Goal: Task Accomplishment & Management: Manage account settings

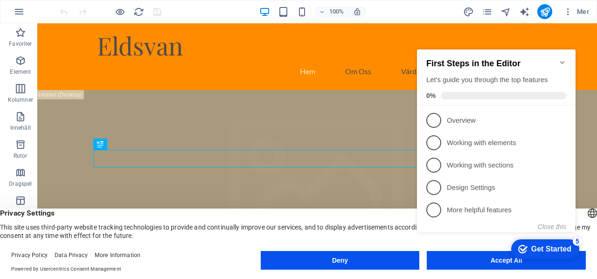
click at [473, 261] on div "checkmark Get Started 5 First Steps in the Editor Let's guide you through the t…" at bounding box center [498, 149] width 170 height 226
click at [490, 259] on div "checkmark Get Started 5 First Steps in the Editor Let's guide you through the t…" at bounding box center [498, 149] width 170 height 226
click at [562, 61] on icon "Minimize checklist" at bounding box center [562, 62] width 4 height 3
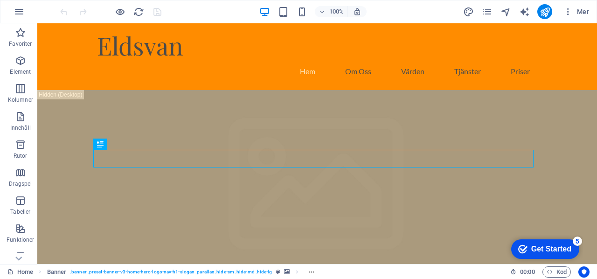
click at [536, 245] on div "Get Started" at bounding box center [551, 249] width 40 height 8
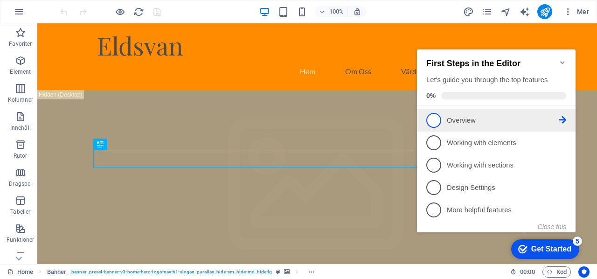
click at [472, 121] on p "Overview - incomplete" at bounding box center [503, 121] width 112 height 10
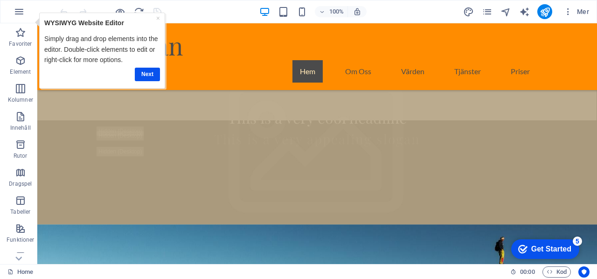
scroll to position [147, 0]
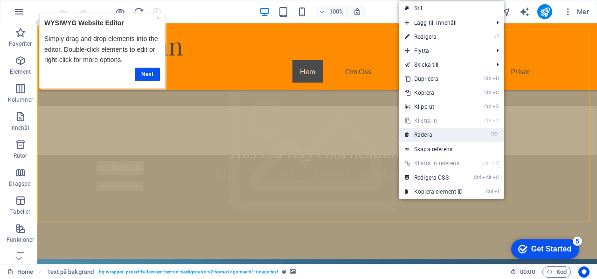
click at [0, 0] on link "⌦ Radera" at bounding box center [0, 0] width 0 height 0
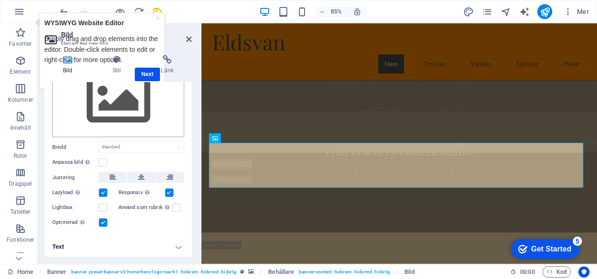
scroll to position [0, 0]
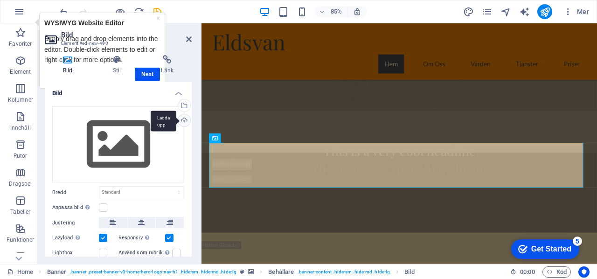
click at [183, 117] on div "Ladda upp" at bounding box center [183, 121] width 14 height 14
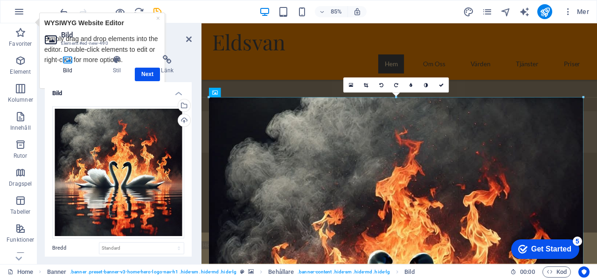
drag, startPoint x: 582, startPoint y: 96, endPoint x: 464, endPoint y: 45, distance: 128.2
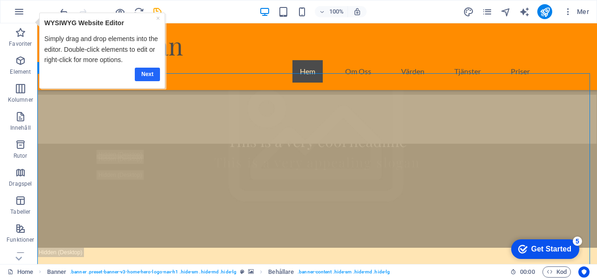
click at [146, 69] on link "Next" at bounding box center [147, 74] width 25 height 14
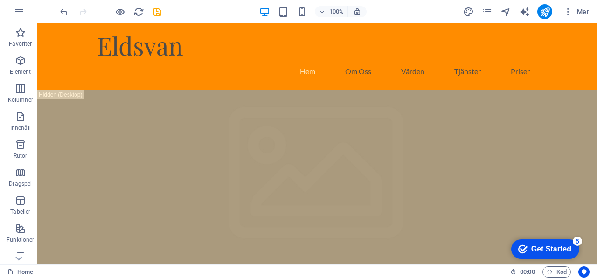
click at [544, 242] on div "checkmark Get Started 5" at bounding box center [545, 249] width 68 height 20
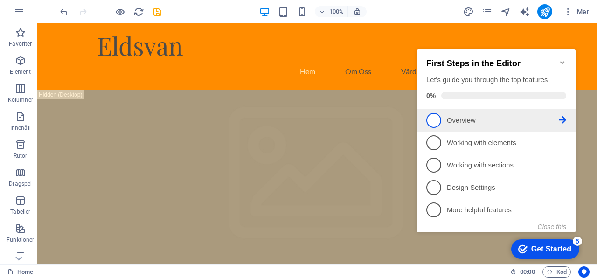
click at [467, 116] on p "Overview - incomplete" at bounding box center [503, 121] width 112 height 10
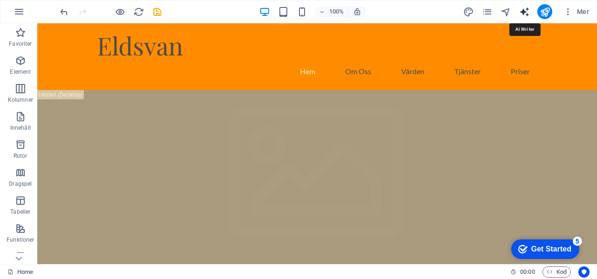
click at [0, 0] on icon "text_generator" at bounding box center [0, 0] width 0 height 0
select select "English"
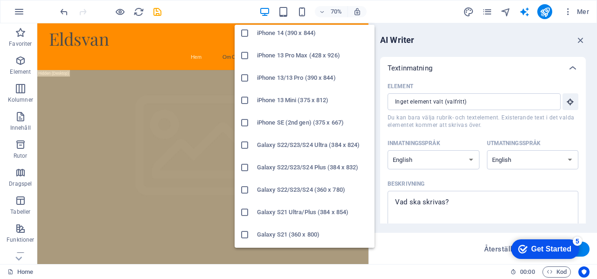
scroll to position [228, 0]
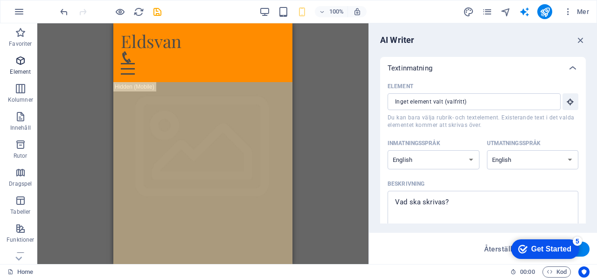
click at [21, 56] on icon "button" at bounding box center [20, 60] width 11 height 11
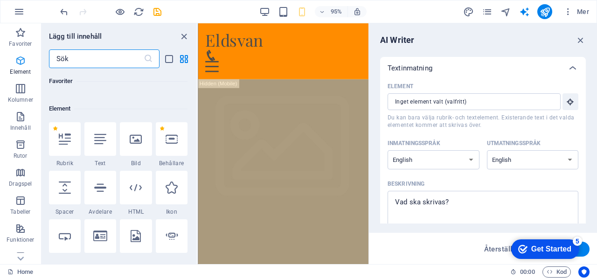
scroll to position [99, 0]
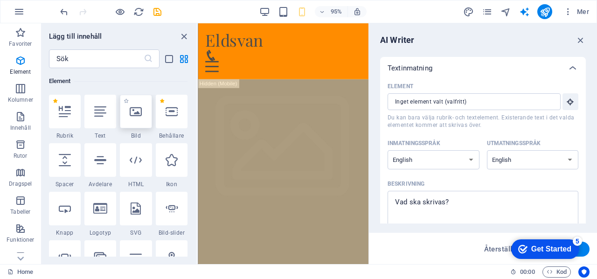
click at [130, 113] on icon at bounding box center [136, 111] width 12 height 12
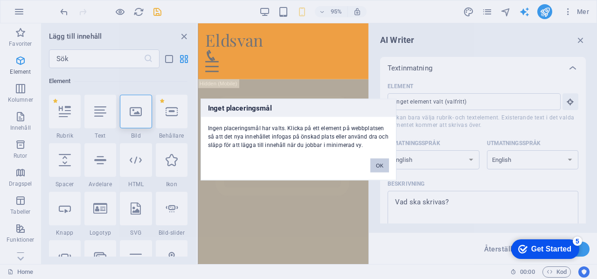
click at [379, 162] on button "OK" at bounding box center [379, 165] width 19 height 14
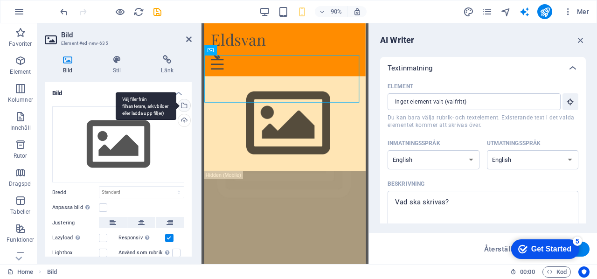
click at [184, 105] on div "Välj filer från filhanterare, arkivbilder eller ladda upp fil(er)" at bounding box center [183, 106] width 14 height 14
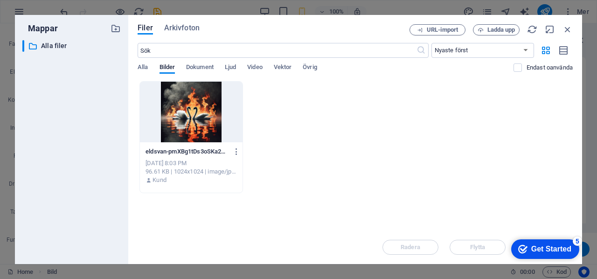
click at [184, 105] on div at bounding box center [191, 112] width 103 height 61
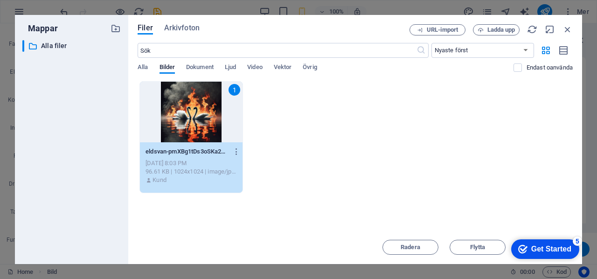
drag, startPoint x: 390, startPoint y: 22, endPoint x: 368, endPoint y: -18, distance: 45.5
click at [368, 0] on html "Eldsvan Home Favoriter Element Kolumner Innehåll Rutor Dragspel Tabeller Funkti…" at bounding box center [298, 139] width 597 height 279
click at [181, 109] on div "1" at bounding box center [191, 112] width 103 height 61
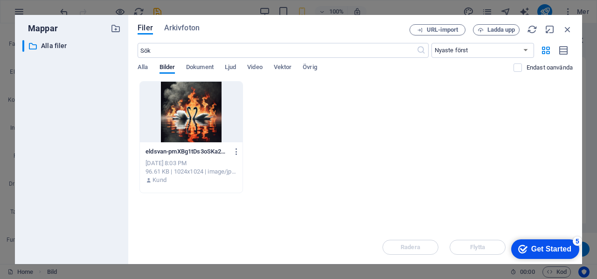
click at [181, 109] on div at bounding box center [191, 112] width 103 height 61
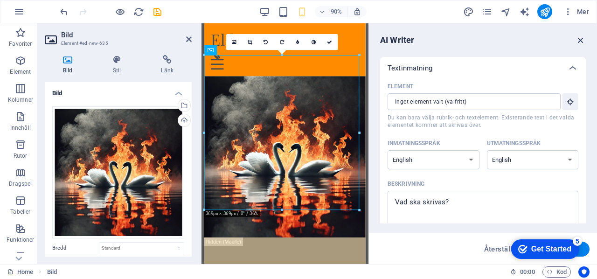
click at [580, 39] on icon "button" at bounding box center [580, 40] width 10 height 10
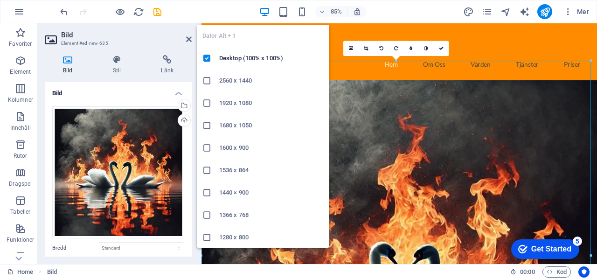
click at [204, 148] on icon at bounding box center [206, 147] width 9 height 9
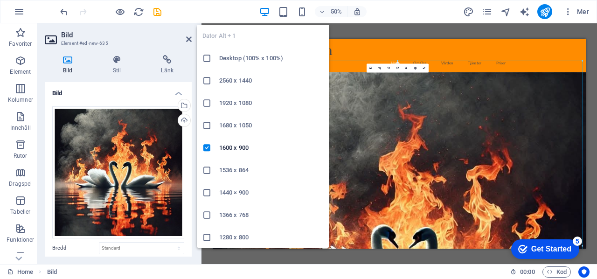
click at [237, 56] on h6 "Desktop (100% x 100%)" at bounding box center [271, 58] width 104 height 11
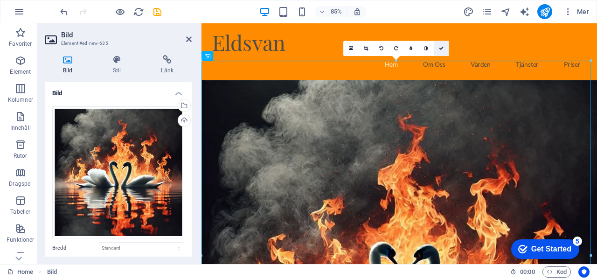
click at [442, 47] on icon at bounding box center [441, 49] width 5 height 5
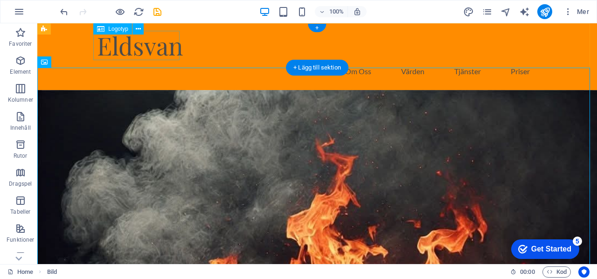
click at [127, 53] on div "Eldsvan" at bounding box center [317, 45] width 440 height 29
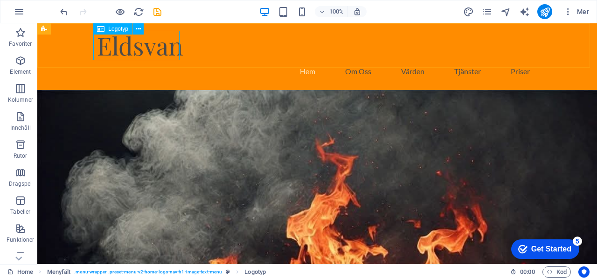
click at [111, 30] on span "Logotyp" at bounding box center [118, 29] width 20 height 6
click at [18, 255] on icon at bounding box center [18, 258] width 13 height 13
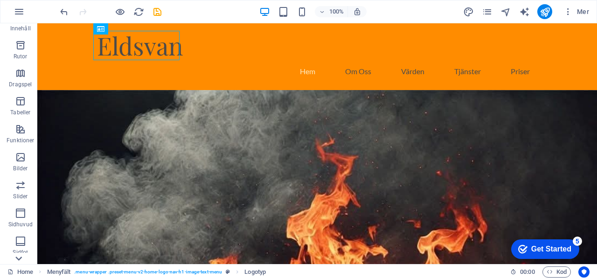
scroll to position [179, 0]
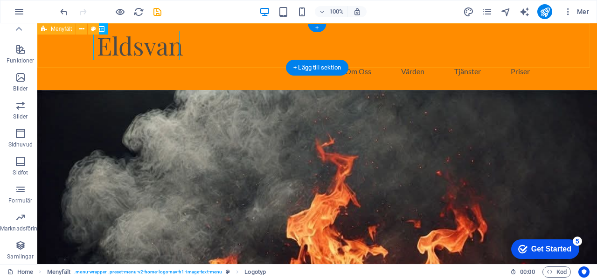
click at [234, 33] on div "Eldsvan Hem Om Oss Värden Tjänster Priser" at bounding box center [316, 56] width 559 height 67
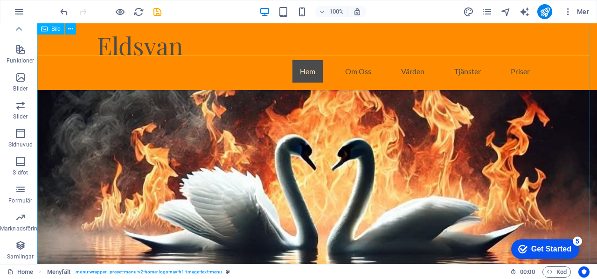
scroll to position [187, 0]
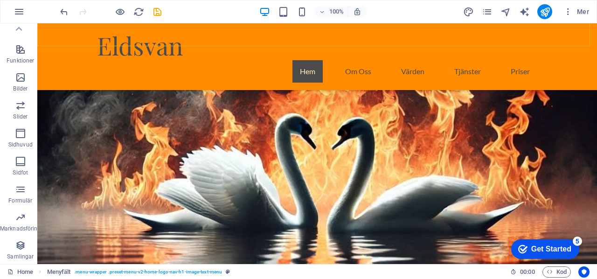
click at [561, 246] on div "Get Started" at bounding box center [551, 249] width 40 height 8
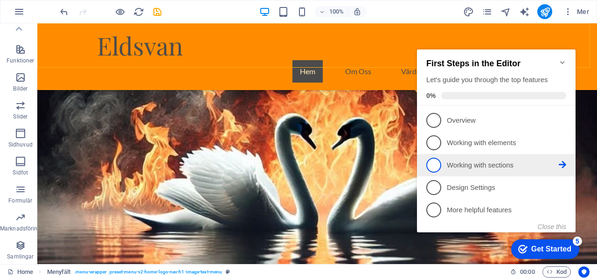
click at [492, 166] on p "Working with sections - incomplete" at bounding box center [503, 165] width 112 height 10
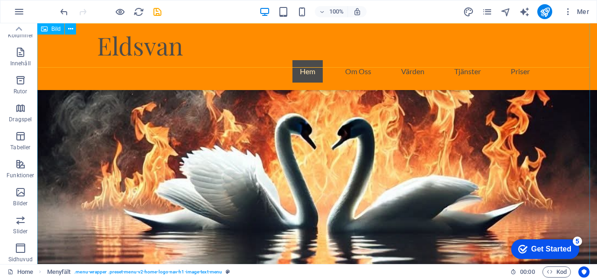
scroll to position [0, 0]
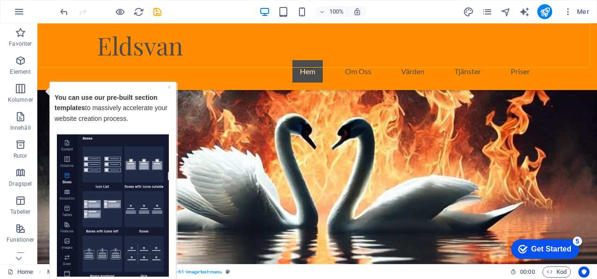
click at [551, 245] on div "Get Started" at bounding box center [551, 249] width 40 height 8
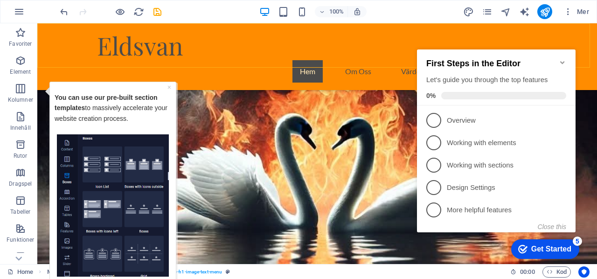
click at [562, 59] on icon "Minimize checklist" at bounding box center [561, 62] width 7 height 7
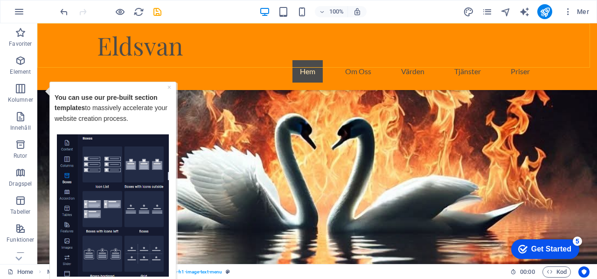
click at [533, 242] on div "checkmark Get Started 5" at bounding box center [545, 249] width 68 height 20
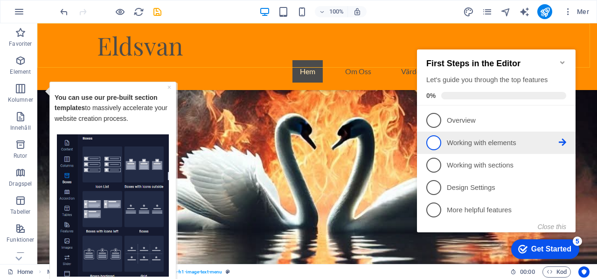
click at [511, 140] on p "Working with elements - incomplete" at bounding box center [503, 143] width 112 height 10
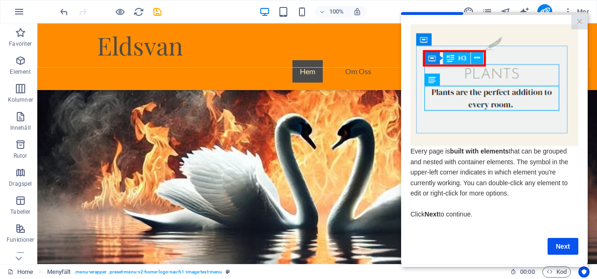
click at [558, 239] on div "Next" at bounding box center [494, 240] width 168 height 28
click at [562, 246] on link "Next" at bounding box center [562, 246] width 31 height 17
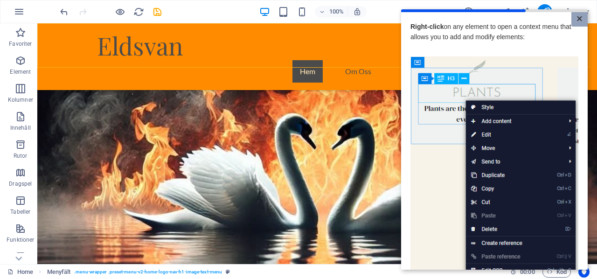
click at [579, 17] on link "×" at bounding box center [579, 19] width 16 height 14
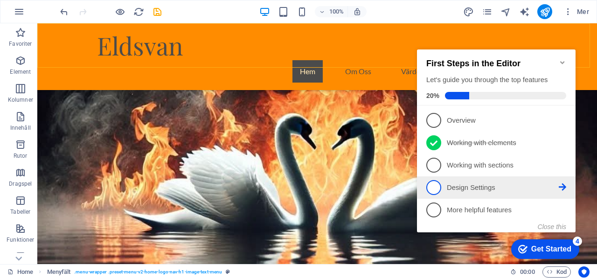
click at [466, 186] on p "Design Settings - incomplete" at bounding box center [503, 188] width 112 height 10
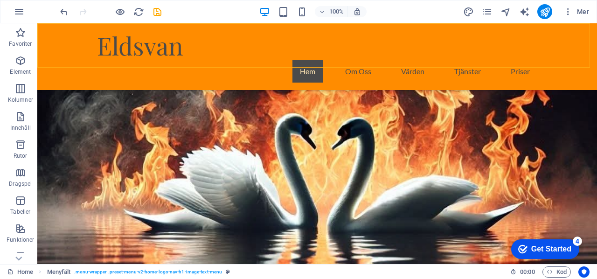
click at [540, 242] on div "checkmark Get Started 4" at bounding box center [545, 249] width 68 height 20
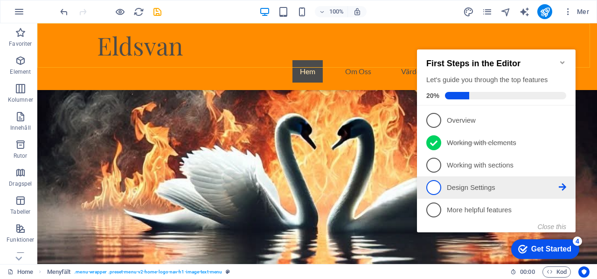
click at [482, 183] on p "Design Settings - incomplete" at bounding box center [503, 188] width 112 height 10
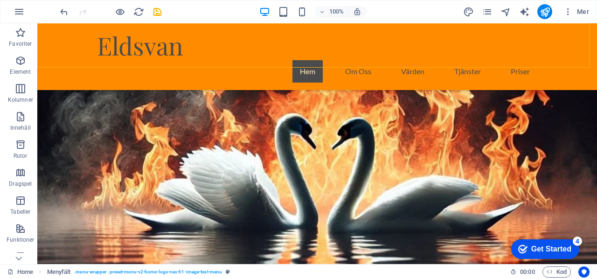
click at [560, 242] on div "checkmark Get Started 4" at bounding box center [545, 249] width 68 height 20
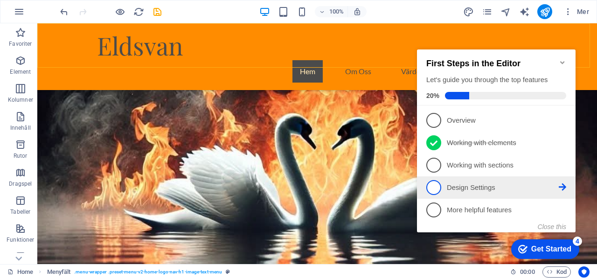
click at [564, 185] on icon at bounding box center [561, 186] width 7 height 7
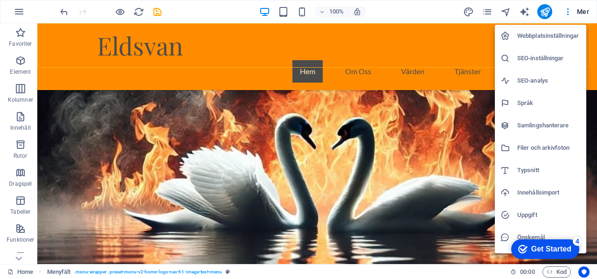
click at [407, 14] on div at bounding box center [298, 139] width 597 height 279
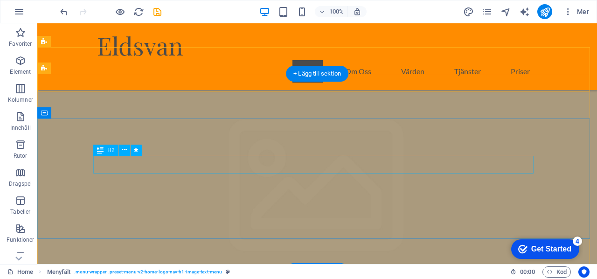
scroll to position [550, 0]
click at [318, 74] on div "+ Lägg till sektion" at bounding box center [317, 74] width 62 height 16
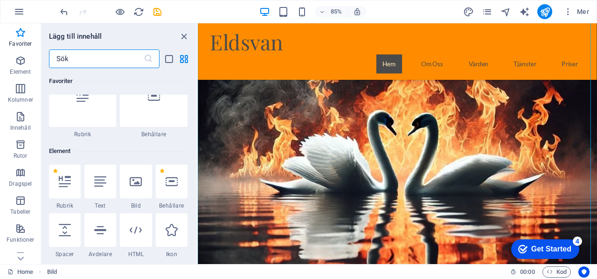
scroll to position [27, 0]
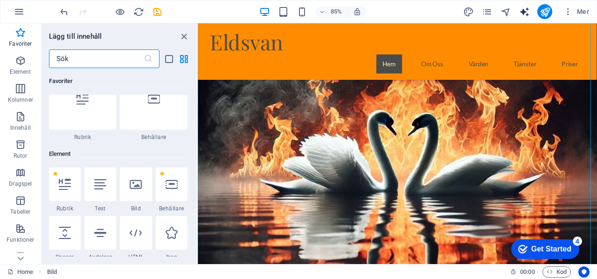
click at [0, 0] on icon "text_generator" at bounding box center [0, 0] width 0 height 0
select select "English"
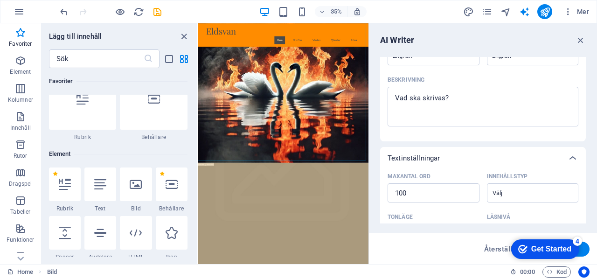
scroll to position [0, 0]
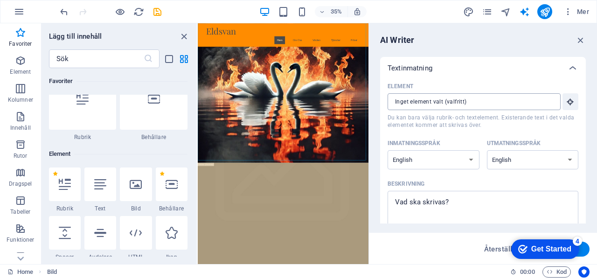
click at [488, 101] on input "Element ​ Du kan bara välja rubrik- och textelement. Existerande text i det val…" at bounding box center [470, 101] width 166 height 17
click at [468, 161] on select "Albanian Arabic Armenian Awadhi Azerbaijani Bashkir Basque Belarusian Bengali B…" at bounding box center [433, 159] width 92 height 19
click at [502, 126] on span "Du kan bara välja rubrik- och textelement. Existerande text i det valda element…" at bounding box center [482, 121] width 191 height 15
click at [502, 110] on input "Element ​ Du kan bara välja rubrik- och textelement. Existerande text i det val…" at bounding box center [470, 101] width 166 height 17
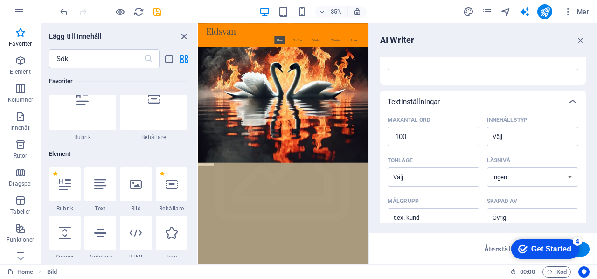
scroll to position [260, 0]
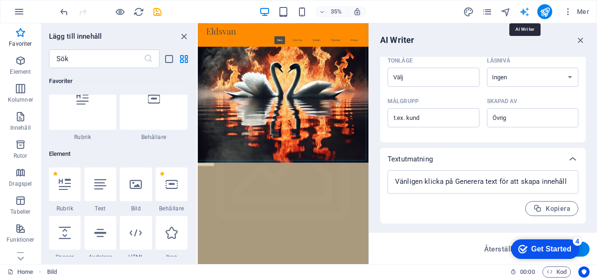
click at [0, 0] on icon "text_generator" at bounding box center [0, 0] width 0 height 0
click at [579, 38] on icon "button" at bounding box center [580, 40] width 10 height 10
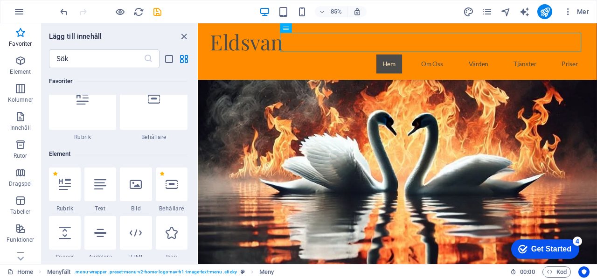
drag, startPoint x: 496, startPoint y: 53, endPoint x: 323, endPoint y: 53, distance: 172.9
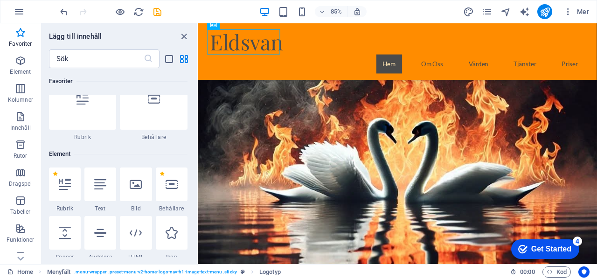
drag, startPoint x: 249, startPoint y: 42, endPoint x: 257, endPoint y: 103, distance: 61.5
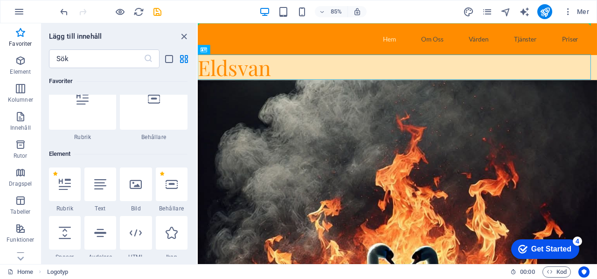
scroll to position [0, 0]
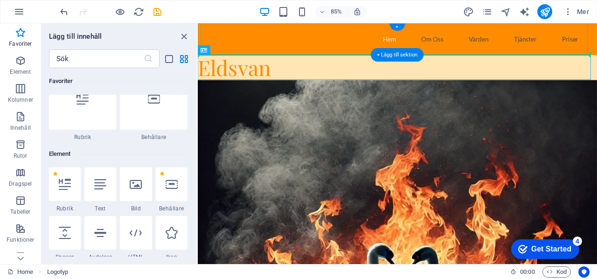
drag, startPoint x: 247, startPoint y: 75, endPoint x: 253, endPoint y: 48, distance: 27.8
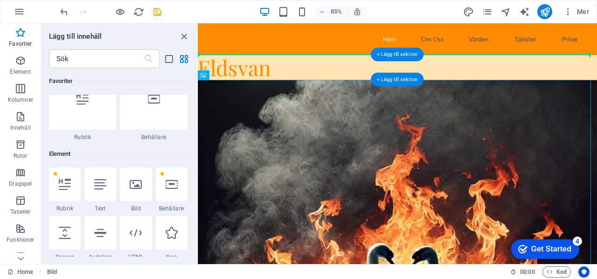
drag, startPoint x: 267, startPoint y: 112, endPoint x: 265, endPoint y: 67, distance: 44.8
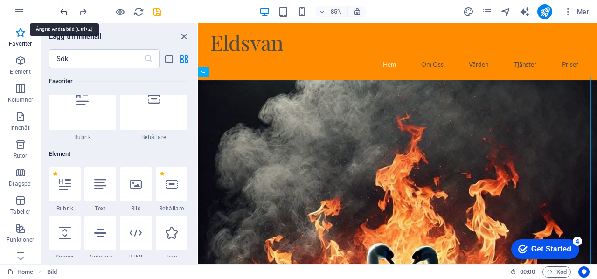
scroll to position [4, 0]
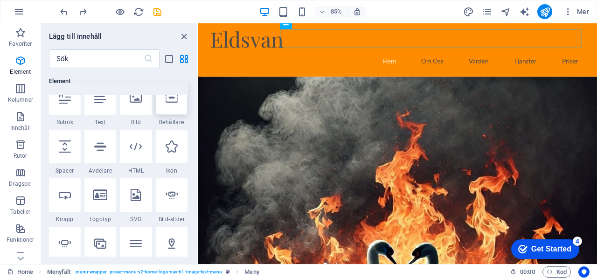
scroll to position [116, 0]
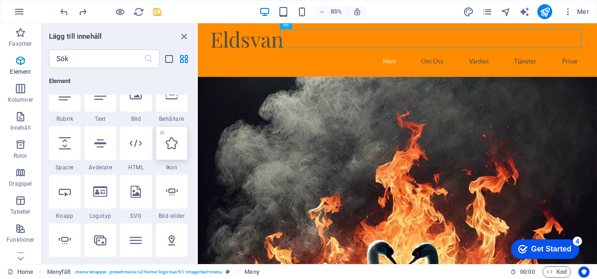
click at [173, 150] on div at bounding box center [172, 143] width 32 height 34
select select "xMidYMid"
select select "px"
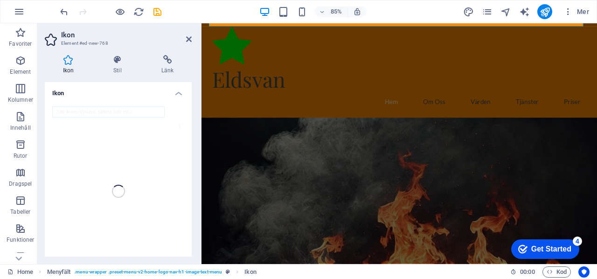
scroll to position [48, 0]
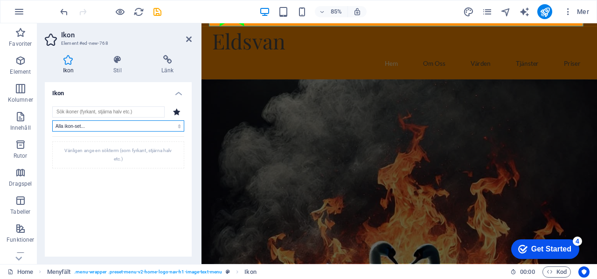
click at [158, 120] on select "Alla ikon-set... IcoFont Ionicons FontAwesome Brands FontAwesome Duotone FontAw…" at bounding box center [118, 125] width 132 height 11
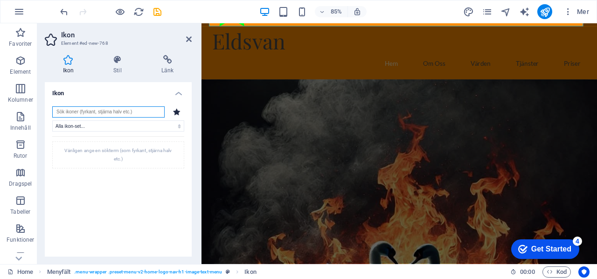
click at [133, 111] on input "search" at bounding box center [108, 111] width 112 height 11
click at [23, 171] on icon "button" at bounding box center [20, 172] width 11 height 11
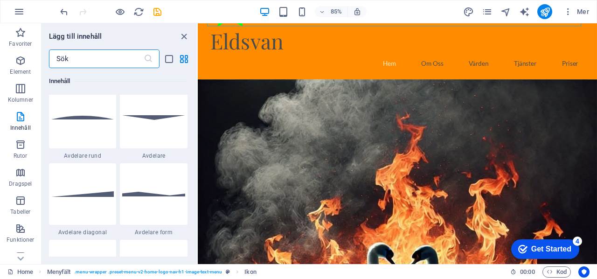
scroll to position [2250, 0]
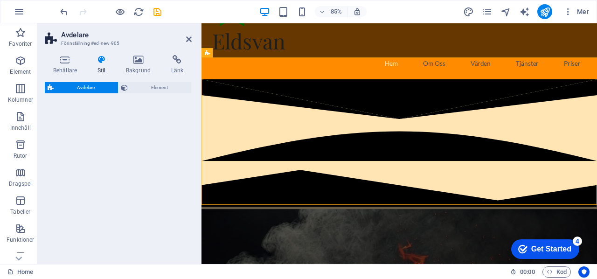
select select "polygon1"
select select "rem"
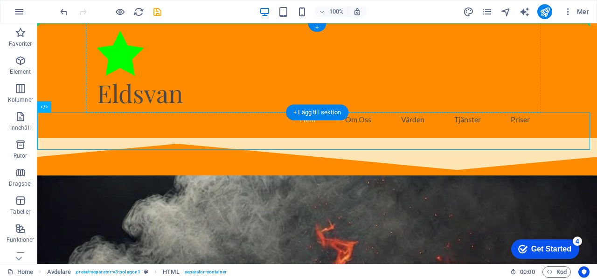
scroll to position [0, 0]
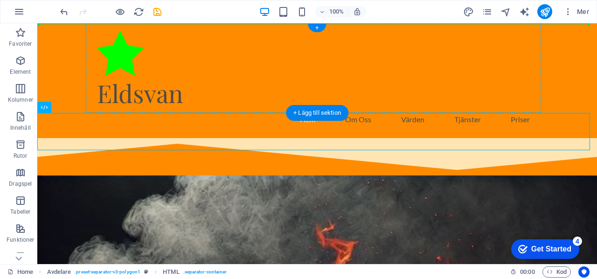
drag, startPoint x: 266, startPoint y: 70, endPoint x: 245, endPoint y: 59, distance: 23.4
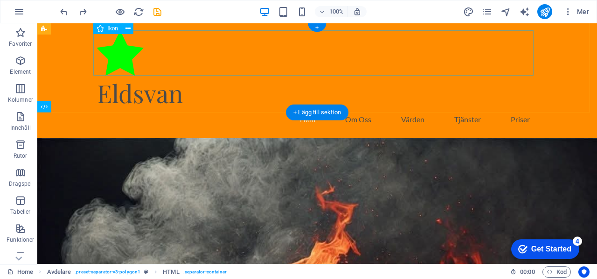
click at [113, 54] on figure at bounding box center [317, 55] width 440 height 48
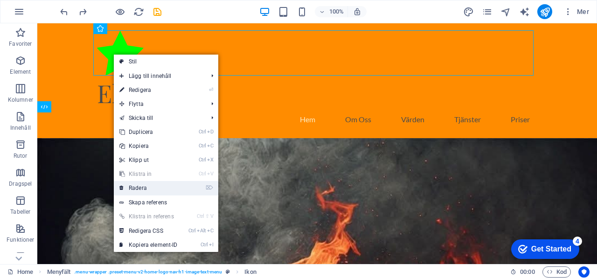
click at [150, 186] on link "⌦ Radera" at bounding box center [148, 188] width 69 height 14
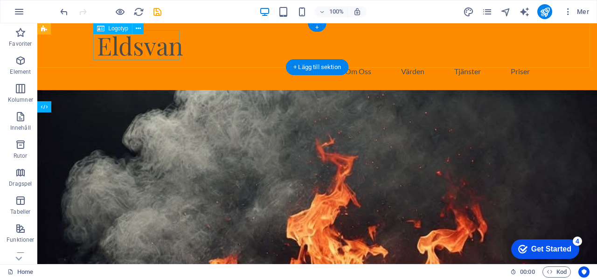
click at [128, 46] on div "Eldsvan" at bounding box center [317, 45] width 440 height 29
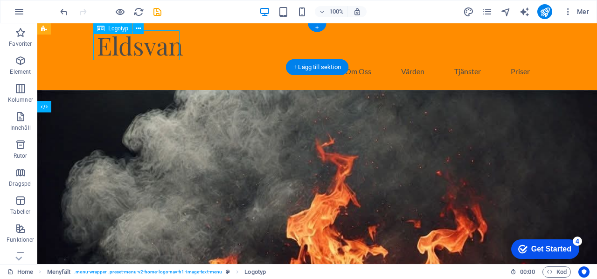
click at [128, 46] on div "Eldsvan" at bounding box center [317, 45] width 440 height 29
click at [128, 46] on div "H2 Banner Behållare Banner Menyfält H3 Spacer Spacer Meny Menyfält Behållare Ba…" at bounding box center [316, 143] width 559 height 240
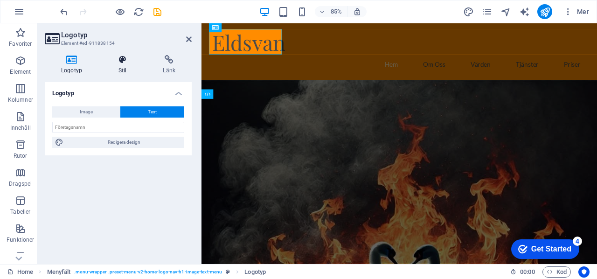
click at [119, 56] on icon at bounding box center [122, 59] width 41 height 9
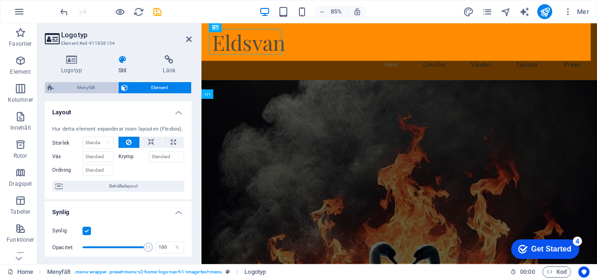
click at [77, 85] on span "Menyfält" at bounding box center [85, 87] width 59 height 11
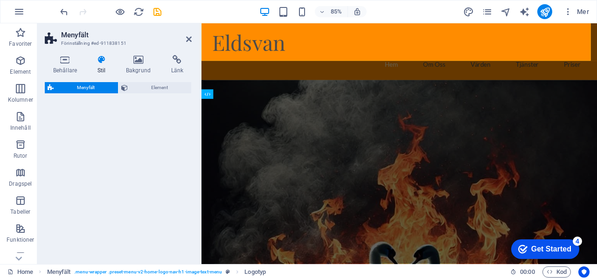
select select "rem"
select select "preset-menu-v2-home-logo-nav-h1-image-text-menu"
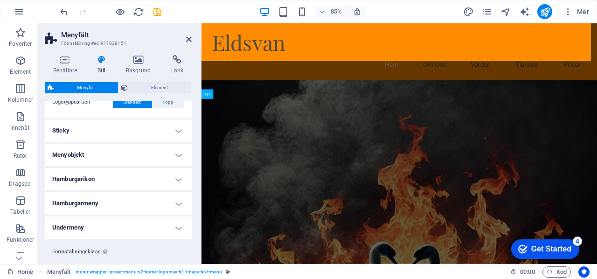
scroll to position [237, 0]
click at [178, 176] on h4 "Hamburgarikon" at bounding box center [118, 178] width 147 height 22
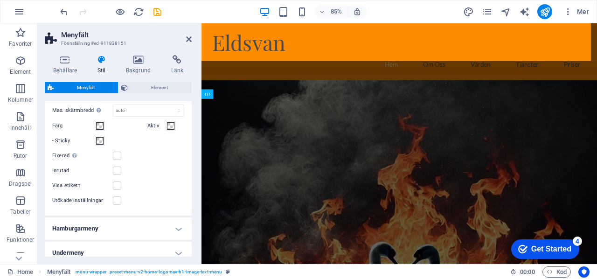
scroll to position [404, 0]
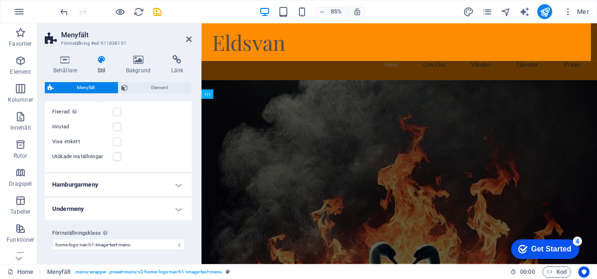
click at [172, 178] on h4 "Hamburgarmeny" at bounding box center [118, 184] width 147 height 22
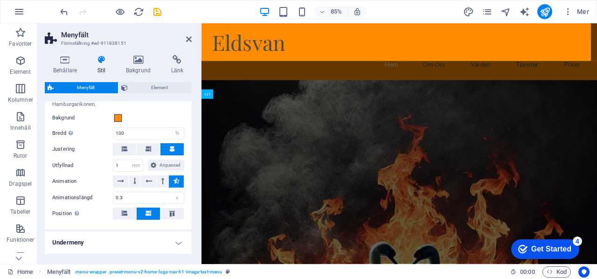
scroll to position [542, 0]
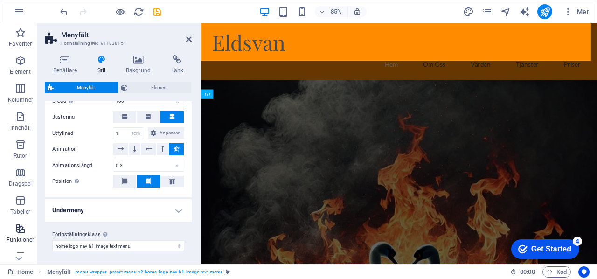
click at [20, 234] on span "Funktioner" at bounding box center [20, 234] width 41 height 22
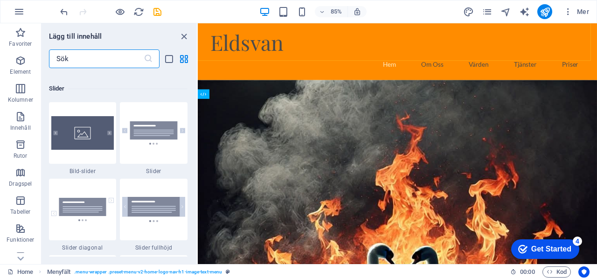
scroll to position [5277, 0]
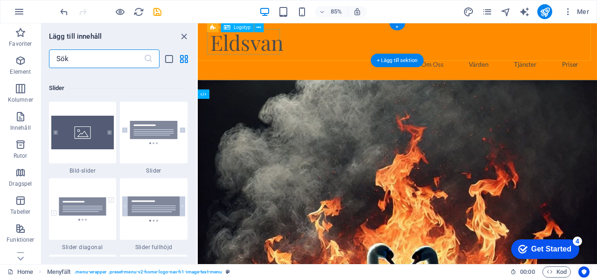
click at [267, 45] on div "Eldsvan" at bounding box center [433, 45] width 440 height 29
click at [255, 44] on div "Eldsvan" at bounding box center [433, 45] width 440 height 29
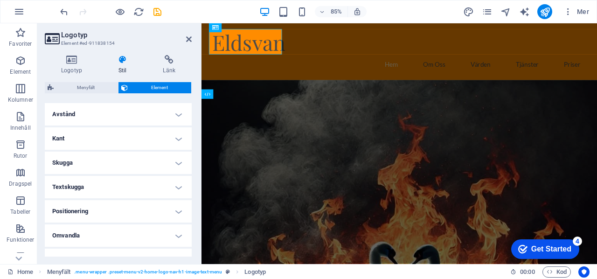
scroll to position [175, 0]
click at [169, 160] on h4 "Skugga" at bounding box center [118, 163] width 147 height 22
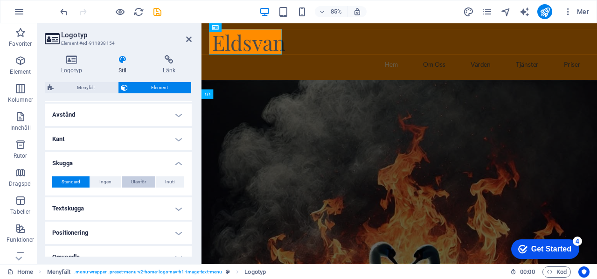
click at [140, 179] on span "Utanför" at bounding box center [138, 181] width 15 height 11
type input "2"
type input "4"
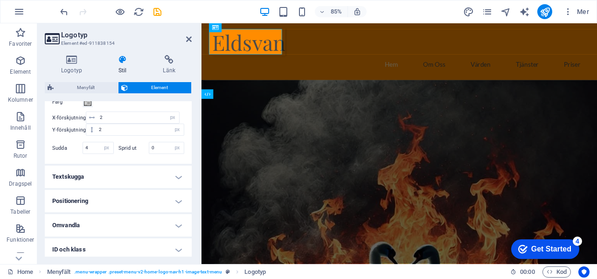
scroll to position [271, 0]
click at [147, 172] on h4 "Textskugga" at bounding box center [118, 176] width 147 height 22
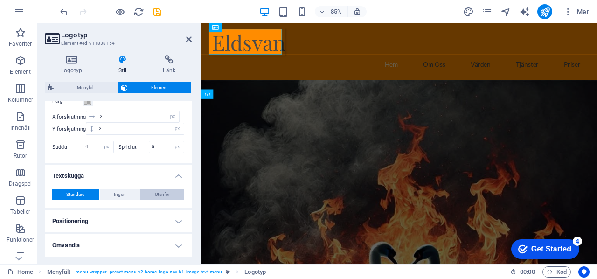
click at [159, 192] on span "Utanför" at bounding box center [162, 194] width 15 height 11
type input "2"
type input "4"
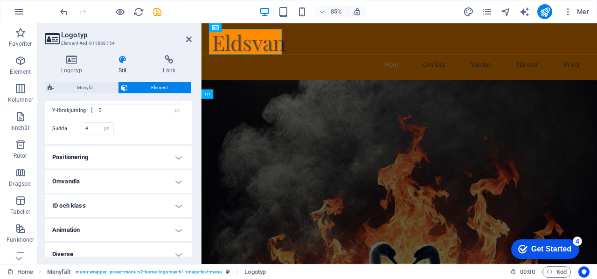
scroll to position [405, 0]
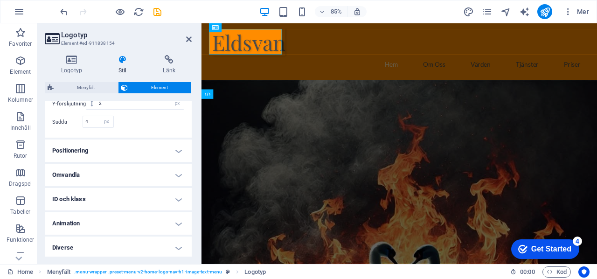
click at [167, 221] on h4 "Animation" at bounding box center [118, 223] width 147 height 22
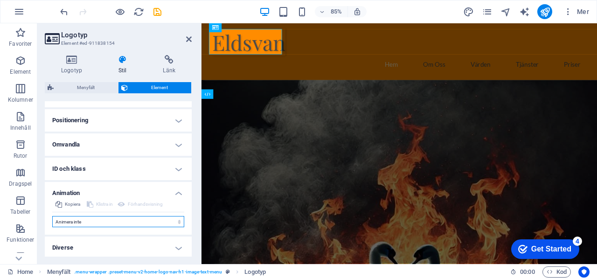
click at [167, 221] on select "Animera inte Visa / dölj Skjut upp/ner Zooma in/ut Skjut vänster till höger Skj…" at bounding box center [118, 221] width 132 height 11
click at [52, 216] on select "Animera inte Visa / dölj Skjut upp/ner Zooma in/ut Skjut vänster till höger Skj…" at bounding box center [118, 221] width 132 height 11
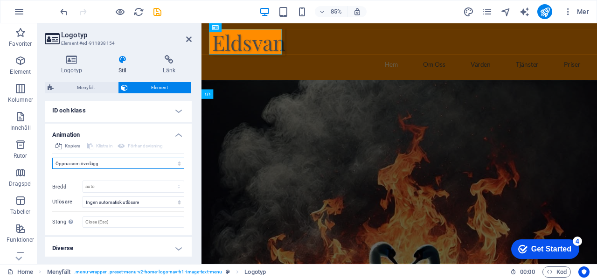
click at [153, 158] on select "Animera inte Visa / dölj Skjut upp/ner Zooma in/ut Skjut vänster till höger Skj…" at bounding box center [118, 163] width 132 height 11
select select "flash"
click at [52, 159] on select "Animera inte Visa / dölj Skjut upp/ner Zooma in/ut Skjut vänster till höger Skj…" at bounding box center [118, 163] width 132 height 11
select select "scroll"
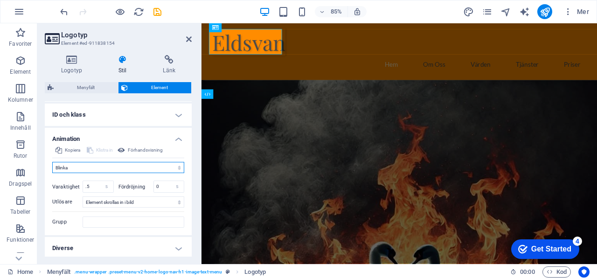
click at [156, 163] on select "Animera inte Visa / dölj Skjut upp/ner Zooma in/ut Skjut vänster till höger Skj…" at bounding box center [118, 167] width 132 height 11
click at [52, 162] on select "Animera inte Visa / dölj Skjut upp/ner Zooma in/ut Skjut vänster till höger Skj…" at bounding box center [118, 167] width 132 height 11
click at [151, 163] on select "Animera inte Visa / dölj Skjut upp/ner Zooma in/ut Skjut vänster till höger Skj…" at bounding box center [118, 167] width 132 height 11
click at [52, 162] on select "Animera inte Visa / dölj Skjut upp/ner Zooma in/ut Skjut vänster till höger Skj…" at bounding box center [118, 167] width 132 height 11
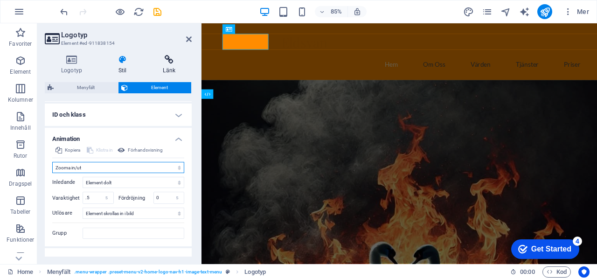
scroll to position [494, 0]
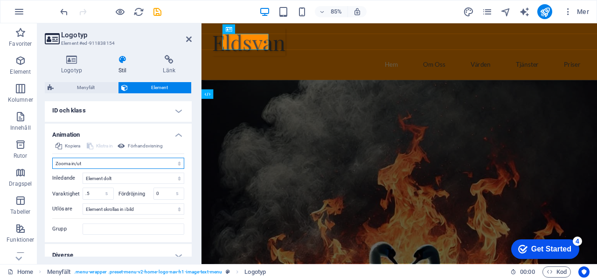
click at [140, 158] on select "Animera inte Visa / dölj Skjut upp/ner Zooma in/ut Skjut vänster till höger Skj…" at bounding box center [118, 163] width 132 height 11
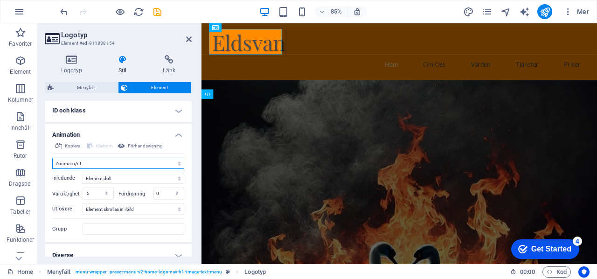
select select "none"
click at [52, 169] on select "Animera inte Visa / dölj Skjut upp/ner Zooma in/ut Skjut vänster till höger Skj…" at bounding box center [118, 163] width 132 height 11
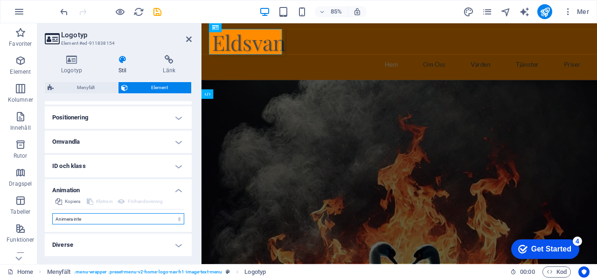
scroll to position [435, 0]
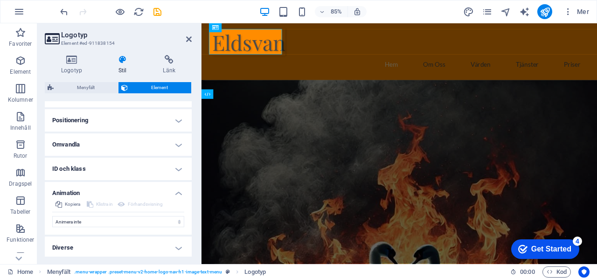
click at [126, 121] on h4 "Positionering" at bounding box center [118, 120] width 147 height 22
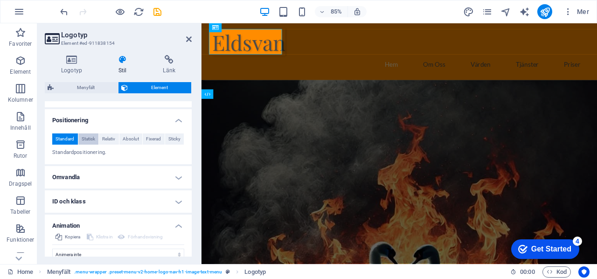
click at [85, 135] on span "Statisk" at bounding box center [89, 138] width 14 height 11
click at [108, 133] on span "Relativ" at bounding box center [108, 138] width 13 height 11
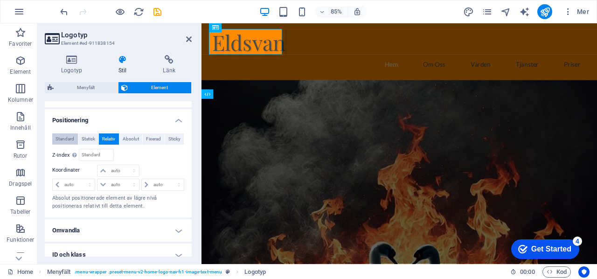
click at [60, 136] on span "Standard" at bounding box center [64, 138] width 19 height 11
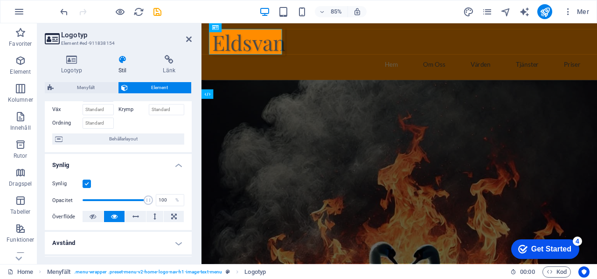
scroll to position [0, 0]
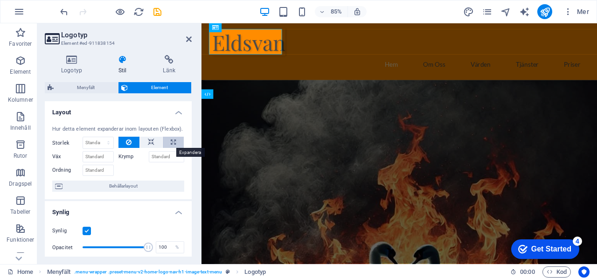
click at [175, 140] on button at bounding box center [173, 142] width 21 height 11
type input "100"
select select "%"
click at [175, 140] on button at bounding box center [173, 142] width 21 height 11
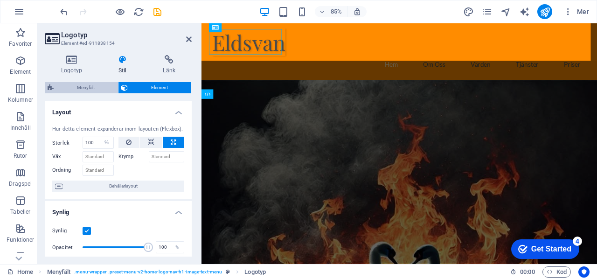
click at [90, 85] on span "Menyfält" at bounding box center [85, 87] width 59 height 11
select select "rem"
select select "%"
select select "rem"
select select "preset-menu-v2-home-logo-nav-h1-image-text-menu"
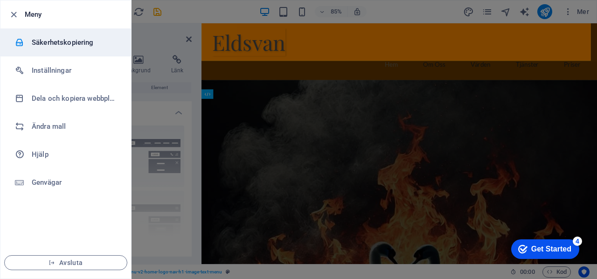
click at [64, 41] on h6 "Säkerhetskopiering" at bounding box center [75, 42] width 86 height 11
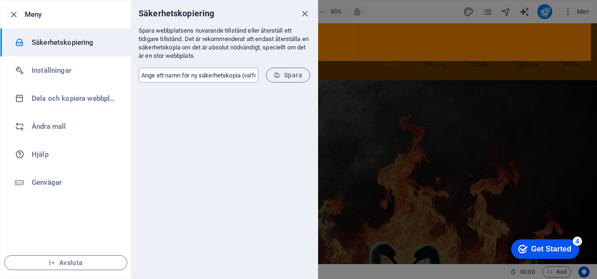
click at [160, 74] on input "text" at bounding box center [198, 75] width 120 height 15
type input "Utkast"
click at [285, 75] on span "Spara" at bounding box center [288, 74] width 28 height 7
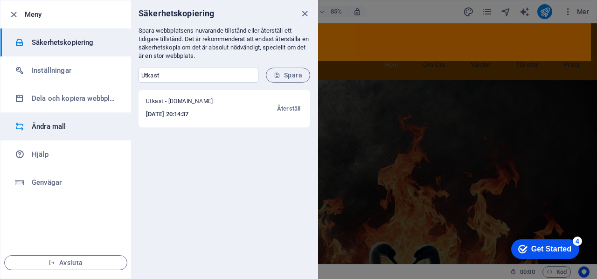
click at [49, 124] on h6 "Ändra mall" at bounding box center [75, 126] width 86 height 11
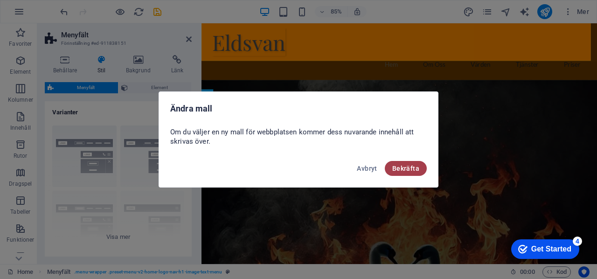
click at [405, 164] on button "Bekräfta" at bounding box center [406, 168] width 42 height 15
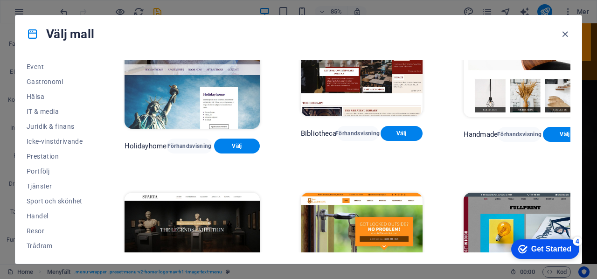
scroll to position [180, 0]
click at [37, 182] on span "Tjänster" at bounding box center [55, 185] width 57 height 7
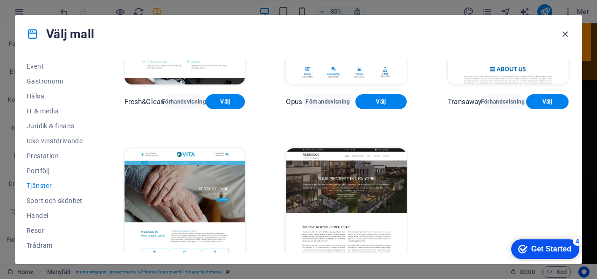
scroll to position [998, 0]
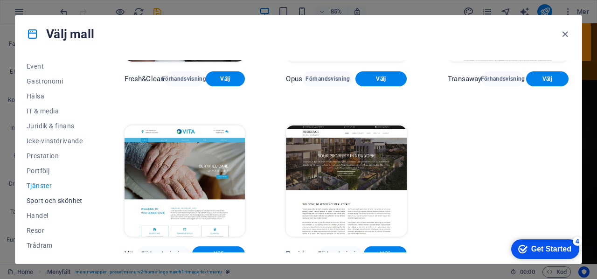
click at [58, 197] on span "Sport och skönhet" at bounding box center [55, 200] width 57 height 7
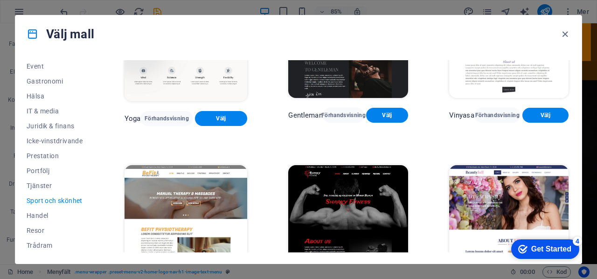
scroll to position [662, 0]
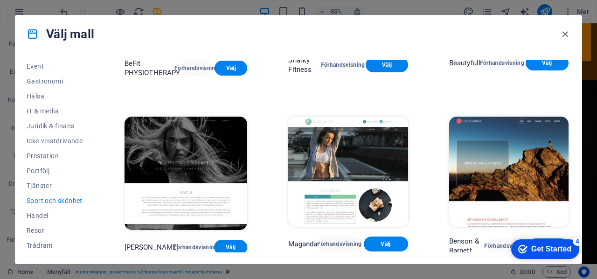
click at [528, 147] on img at bounding box center [508, 172] width 119 height 110
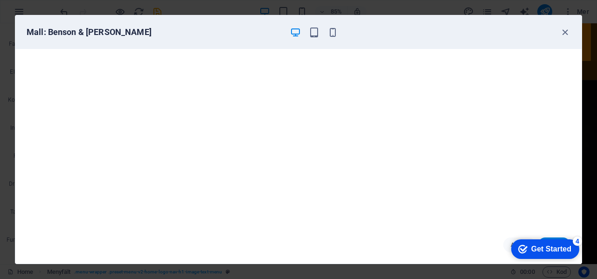
click at [552, 234] on div "Avbryt Välj" at bounding box center [298, 244] width 566 height 37
click at [554, 237] on div "checkmark Get Started 4 First Steps in the Editor Let's guide you through the t…" at bounding box center [542, 248] width 79 height 28
click at [535, 246] on div "Get Started" at bounding box center [551, 249] width 40 height 8
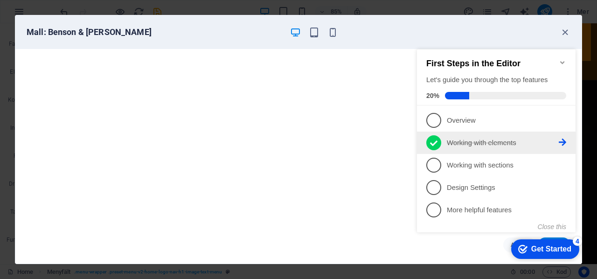
click at [433, 140] on icon at bounding box center [433, 143] width 7 height 14
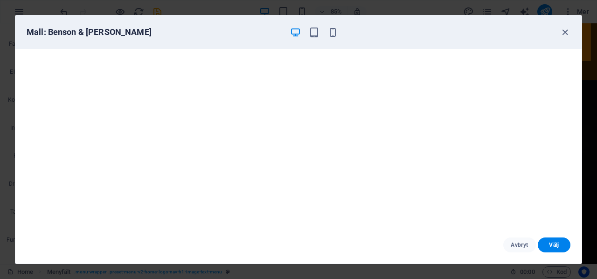
scroll to position [0, 0]
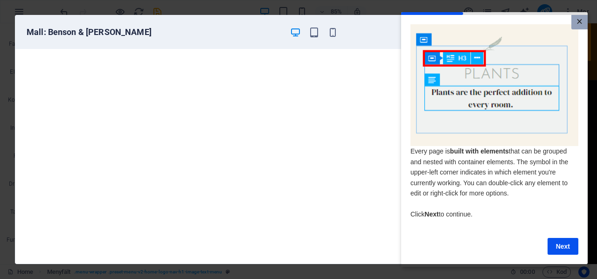
click at [580, 21] on link "×" at bounding box center [579, 22] width 16 height 14
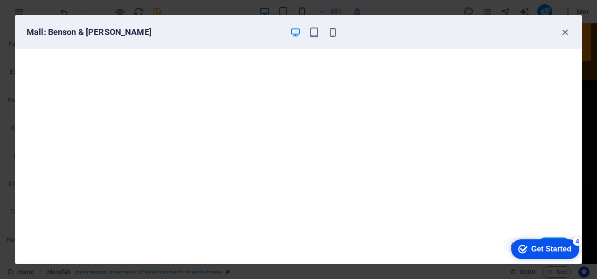
click at [553, 247] on div "Get Started" at bounding box center [551, 249] width 40 height 8
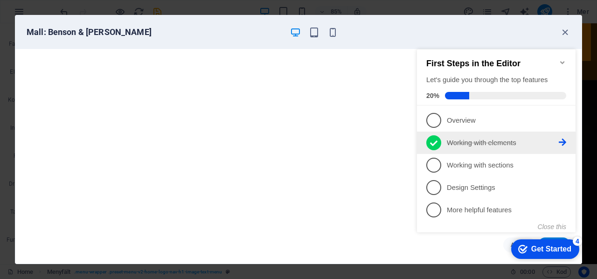
click at [435, 139] on icon at bounding box center [433, 143] width 7 height 14
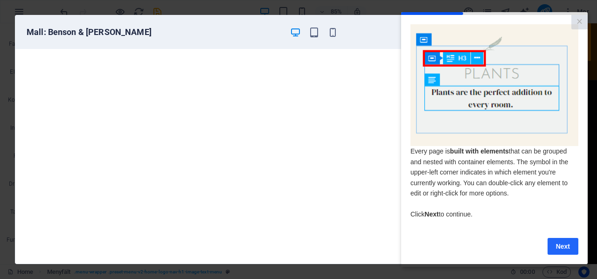
click at [565, 247] on link "Next" at bounding box center [562, 246] width 31 height 17
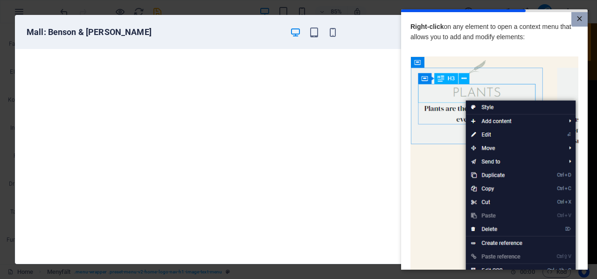
click at [576, 19] on link "×" at bounding box center [579, 19] width 16 height 14
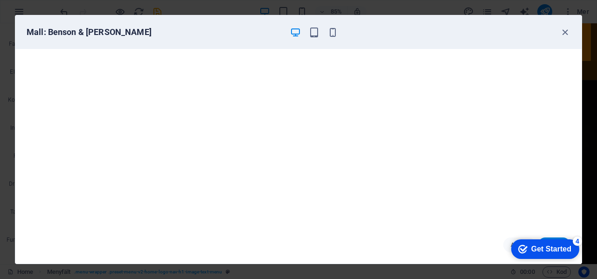
click at [551, 245] on div "Get Started" at bounding box center [551, 249] width 40 height 8
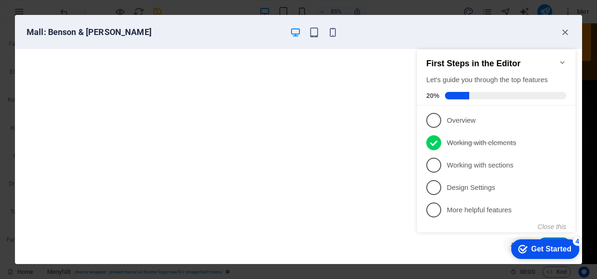
click at [435, 264] on appcues-checklist "Contextual help checklist present on screen" at bounding box center [498, 150] width 170 height 228
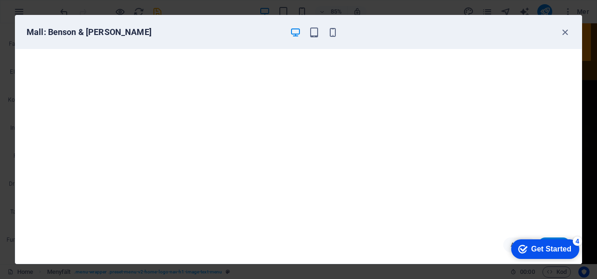
click at [559, 234] on iframe "Contextual help checklist present on screen" at bounding box center [542, 248] width 79 height 28
click at [332, 29] on icon "button" at bounding box center [332, 32] width 11 height 11
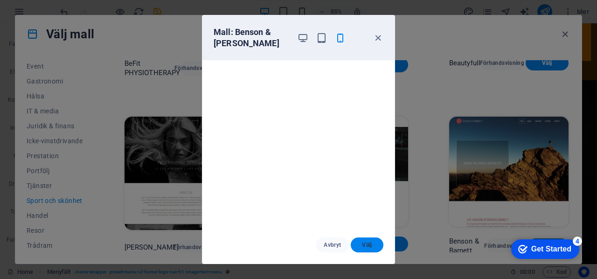
click at [362, 244] on span "Välj" at bounding box center [367, 244] width 18 height 7
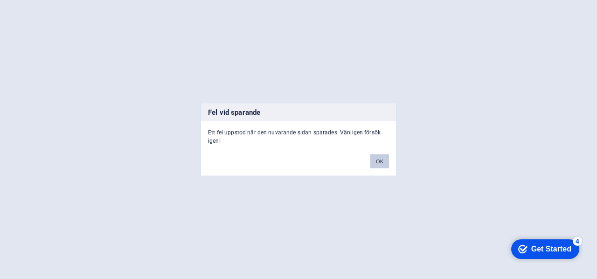
click at [381, 160] on button "OK" at bounding box center [379, 161] width 19 height 14
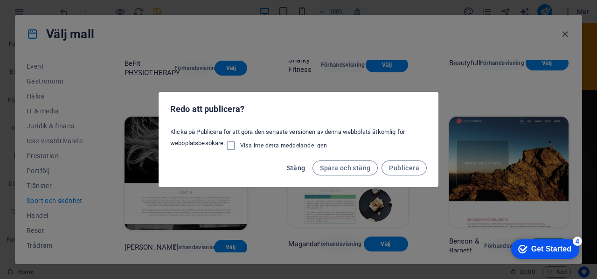
click at [298, 163] on button "Stäng" at bounding box center [296, 167] width 26 height 15
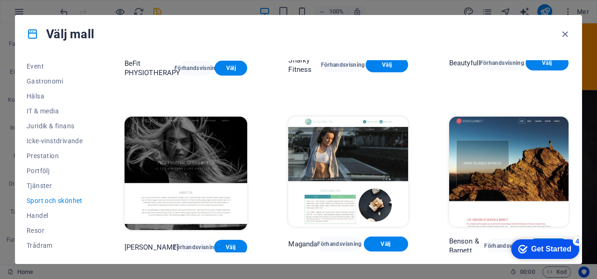
drag, startPoint x: 537, startPoint y: 32, endPoint x: 431, endPoint y: 17, distance: 107.3
click at [431, 17] on div "Välj mall" at bounding box center [298, 33] width 566 height 37
click at [502, 169] on img at bounding box center [508, 172] width 119 height 110
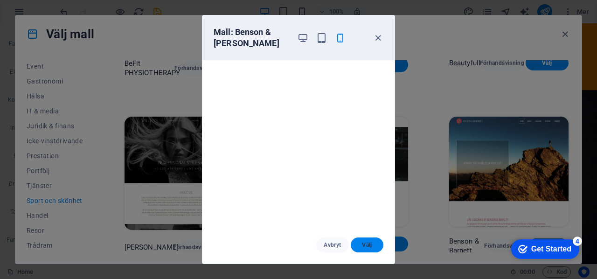
click at [371, 243] on span "Välj" at bounding box center [367, 244] width 18 height 7
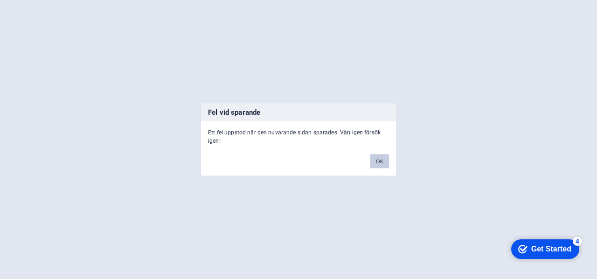
click at [379, 158] on button "OK" at bounding box center [379, 161] width 19 height 14
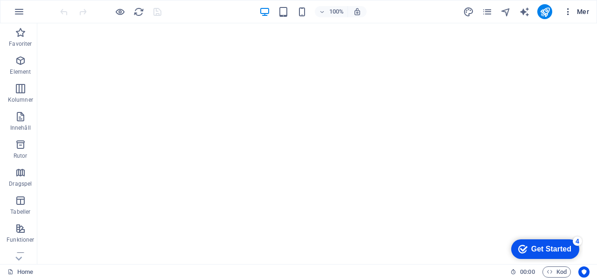
click at [571, 8] on icon "button" at bounding box center [567, 11] width 9 height 9
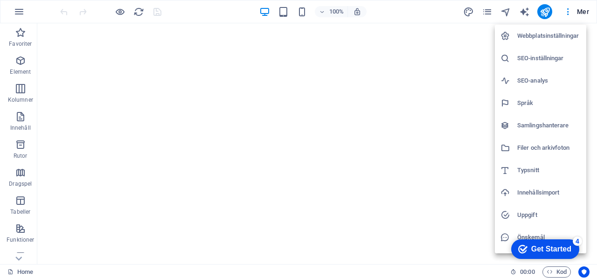
click at [483, 11] on div at bounding box center [298, 139] width 597 height 279
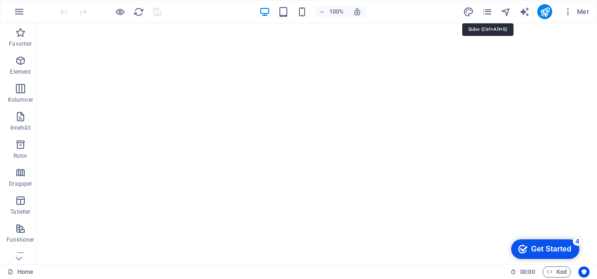
click at [483, 11] on icon "pages" at bounding box center [486, 12] width 11 height 11
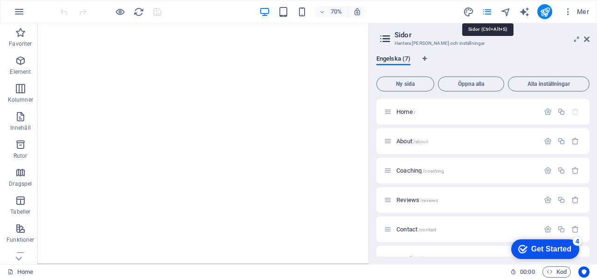
click at [483, 11] on icon "pages" at bounding box center [486, 12] width 11 height 11
click at [15, 8] on icon "button" at bounding box center [19, 11] width 11 height 11
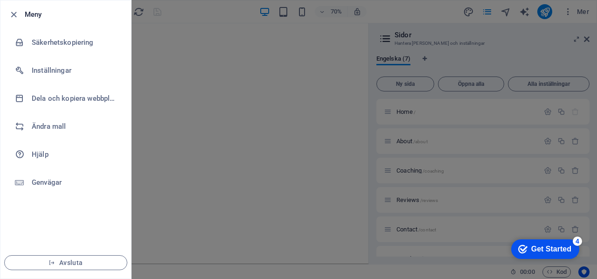
click at [182, 11] on div at bounding box center [298, 139] width 597 height 279
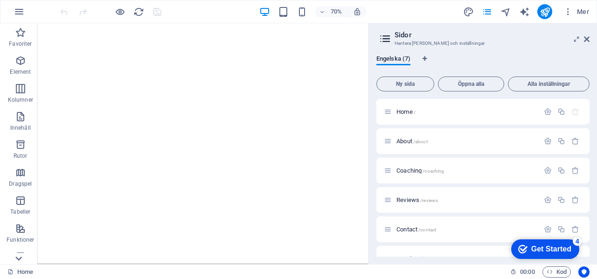
click at [16, 258] on icon at bounding box center [18, 258] width 7 height 4
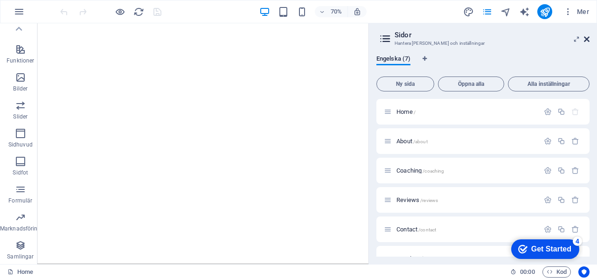
click at [586, 41] on icon at bounding box center [587, 38] width 6 height 7
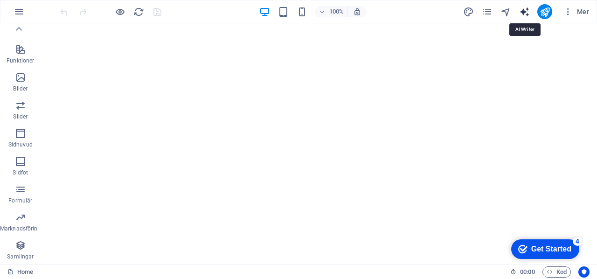
click at [522, 8] on icon "text_generator" at bounding box center [524, 12] width 11 height 11
select select "English"
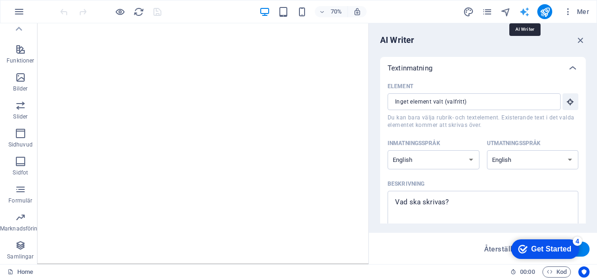
scroll to position [0, 0]
click at [525, 13] on icon "text_generator" at bounding box center [524, 12] width 11 height 11
click at [431, 13] on div "70% Mer" at bounding box center [325, 11] width 534 height 15
click at [581, 39] on icon "button" at bounding box center [580, 40] width 10 height 10
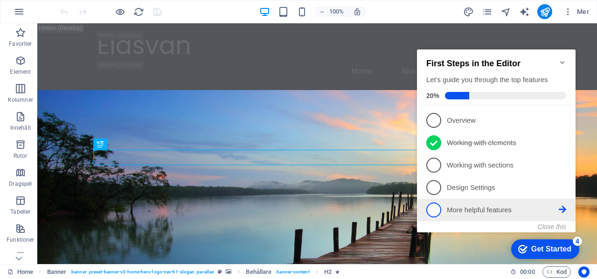
click at [562, 206] on icon at bounding box center [561, 209] width 7 height 7
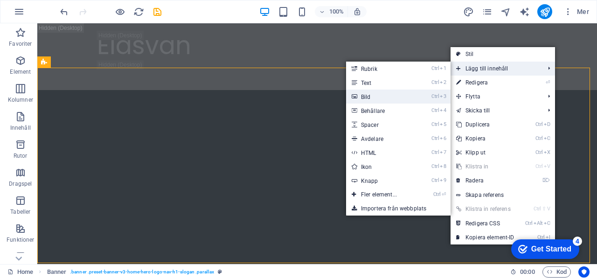
click at [398, 95] on link "Ctrl 3 Bild" at bounding box center [380, 96] width 69 height 14
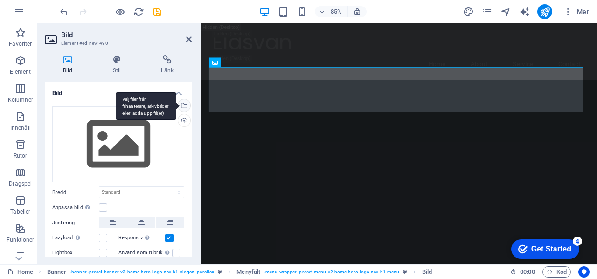
click at [182, 103] on div "Välj filer från filhanterare, arkivbilder eller ladda upp fil(er)" at bounding box center [183, 106] width 14 height 14
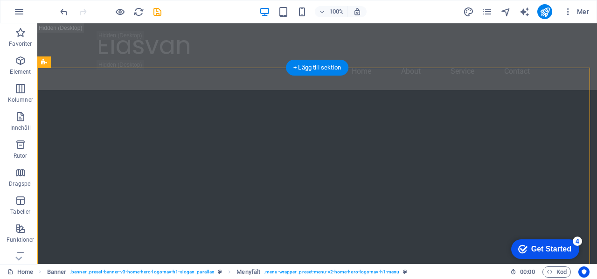
drag, startPoint x: 485, startPoint y: 71, endPoint x: 527, endPoint y: 129, distance: 71.3
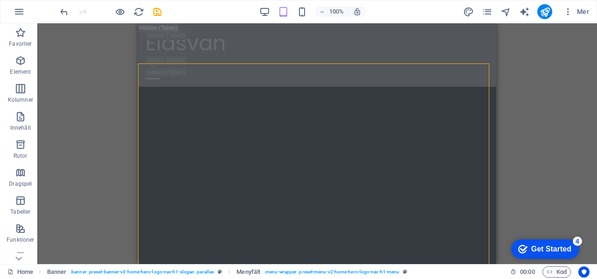
click at [550, 127] on div "Dra hit för att ersätta det befintliga innehållet. Tryck på "Ctrl" om du vill s…" at bounding box center [316, 143] width 559 height 240
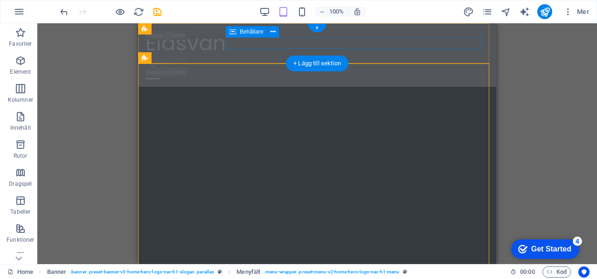
click at [398, 56] on div at bounding box center [316, 67] width 343 height 23
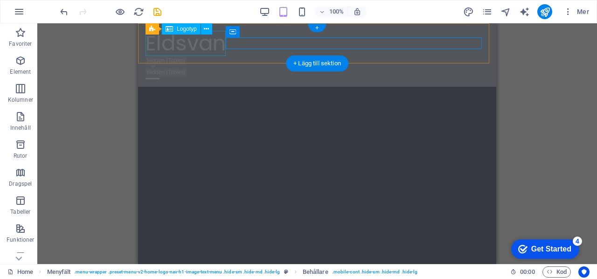
click at [201, 38] on div "Eldsvan" at bounding box center [316, 43] width 343 height 25
click at [201, 39] on div "Eldsvan" at bounding box center [316, 43] width 343 height 25
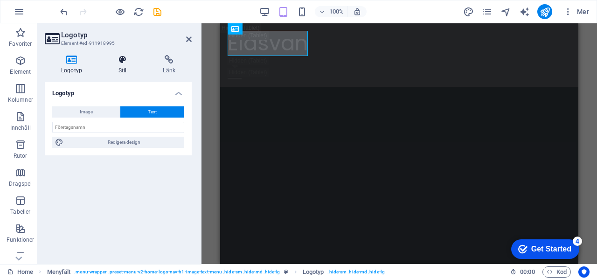
click at [115, 58] on icon at bounding box center [122, 59] width 41 height 9
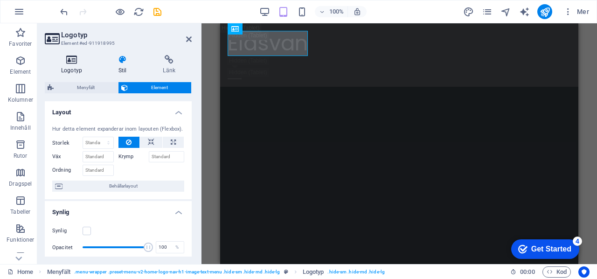
click at [68, 65] on h4 "Logotyp" at bounding box center [73, 65] width 57 height 20
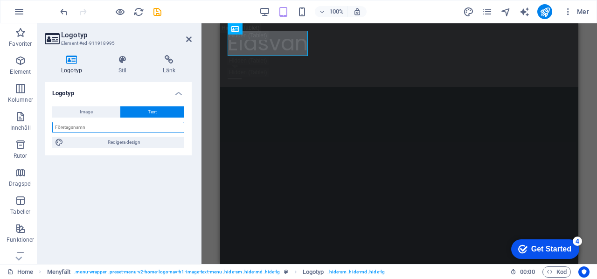
click at [124, 128] on input "text" at bounding box center [118, 127] width 132 height 11
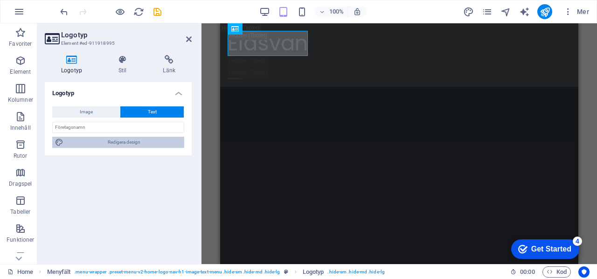
click at [121, 141] on span "Redigera design" at bounding box center [123, 142] width 115 height 11
select select "px"
select select "200"
select select "px"
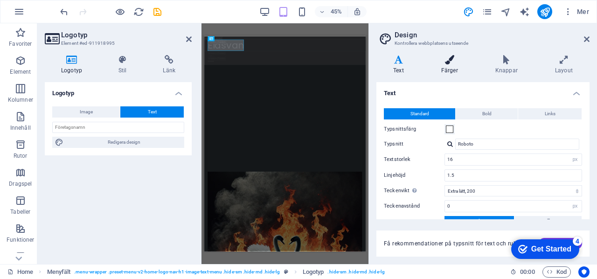
click at [448, 58] on icon at bounding box center [449, 59] width 50 height 9
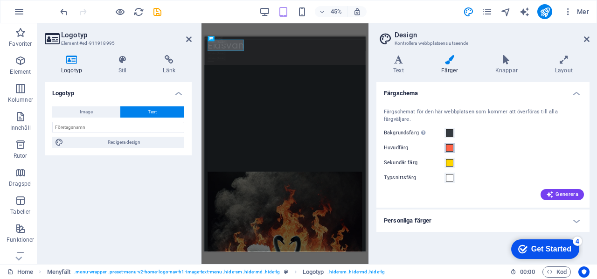
click at [448, 144] on span at bounding box center [449, 147] width 7 height 7
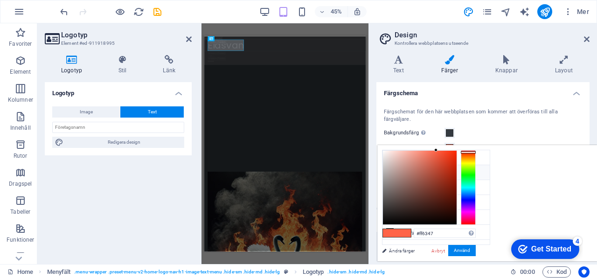
click at [410, 170] on li "Huvudfärg #FF6347" at bounding box center [435, 172] width 107 height 15
click at [475, 247] on button "Använd" at bounding box center [461, 250] width 27 height 11
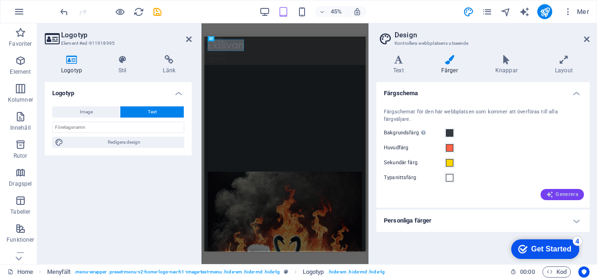
click at [557, 191] on span "Generera" at bounding box center [562, 194] width 32 height 7
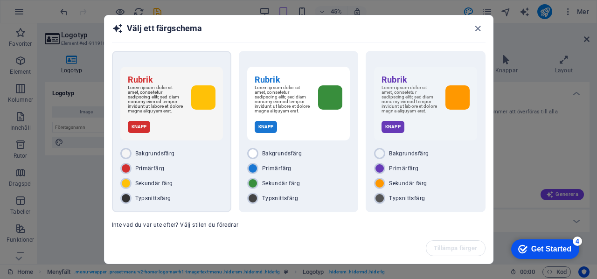
click at [143, 129] on p "Knapp" at bounding box center [139, 127] width 22 height 12
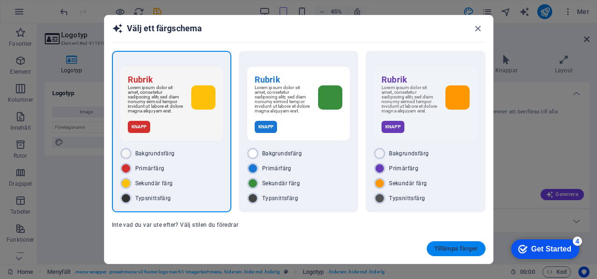
click at [448, 243] on button "Tillämpa färger" at bounding box center [455, 248] width 59 height 15
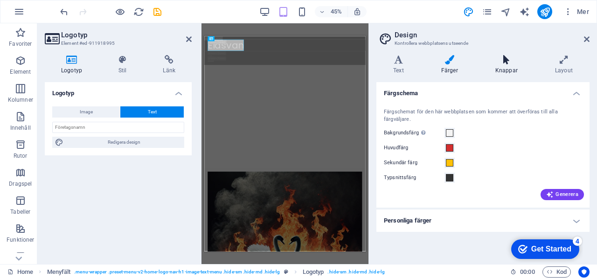
click at [504, 57] on icon at bounding box center [506, 59] width 56 height 9
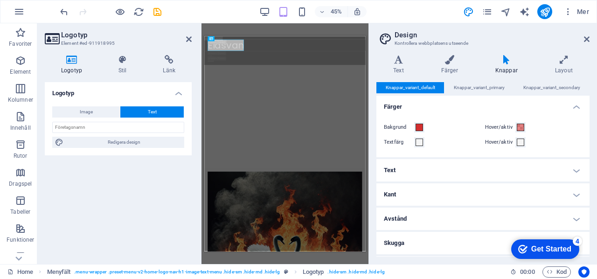
click at [413, 235] on h4 "Skugga" at bounding box center [482, 243] width 213 height 22
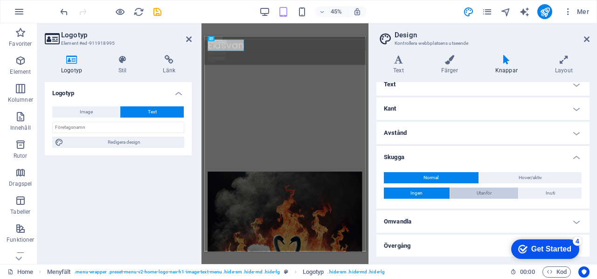
click at [479, 190] on span "Utanför" at bounding box center [483, 192] width 15 height 11
type input "2"
type input "4"
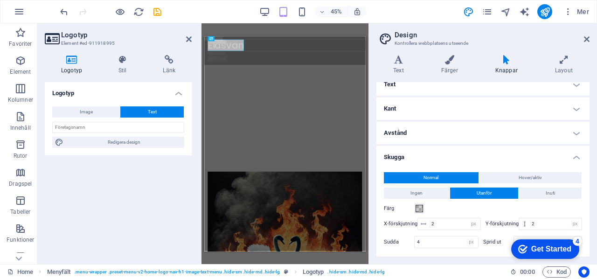
scroll to position [137, 0]
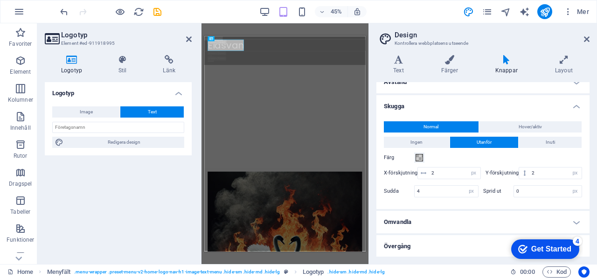
click at [128, 182] on div "Logotyp Image Text Dra filer hit, klicka för att välja filer eller välj filer f…" at bounding box center [118, 169] width 147 height 174
click at [296, 26] on div "H2 Banner Behållare Menyfält Banner Menyfält Spacer H3 Spacer Meny Bild Menyfäl…" at bounding box center [284, 143] width 167 height 240
click at [584, 39] on icon at bounding box center [587, 38] width 6 height 7
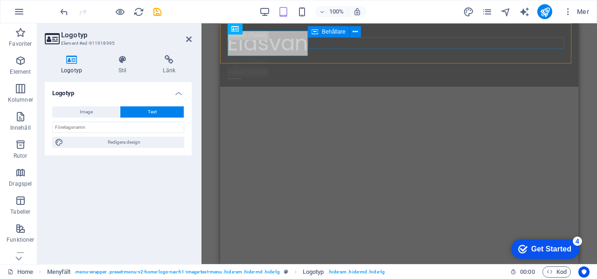
click at [425, 56] on div at bounding box center [398, 67] width 343 height 23
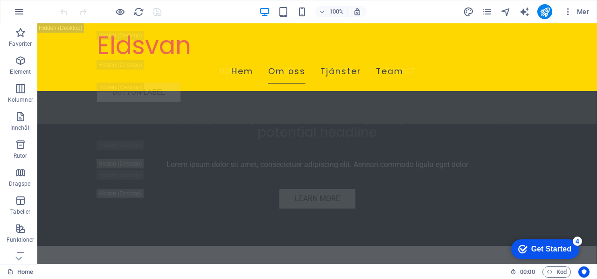
scroll to position [2154, 0]
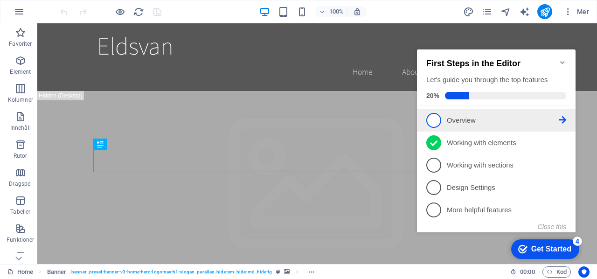
click at [462, 118] on p "Overview - incomplete" at bounding box center [503, 121] width 112 height 10
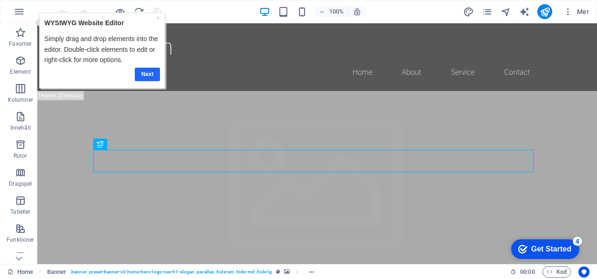
click at [142, 71] on link "Next" at bounding box center [147, 74] width 25 height 14
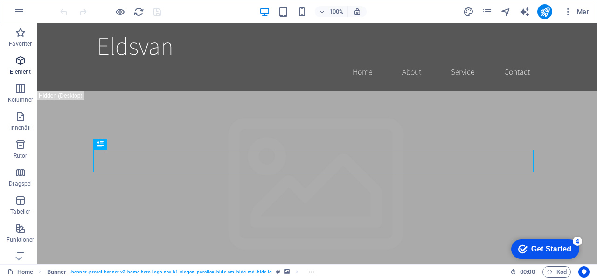
click at [17, 66] on icon "button" at bounding box center [20, 60] width 11 height 11
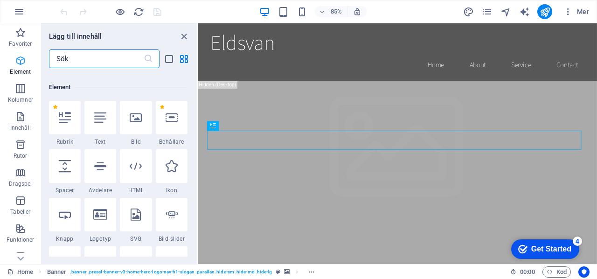
scroll to position [99, 0]
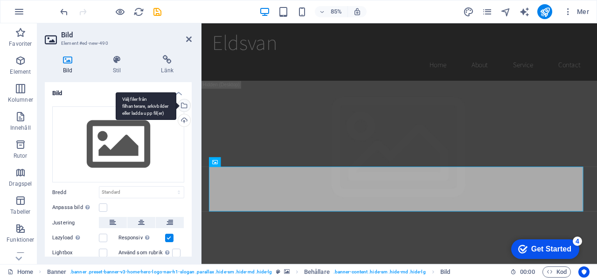
click at [176, 107] on div "Välj filer från filhanterare, arkivbilder eller ladda upp fil(er)" at bounding box center [146, 106] width 61 height 28
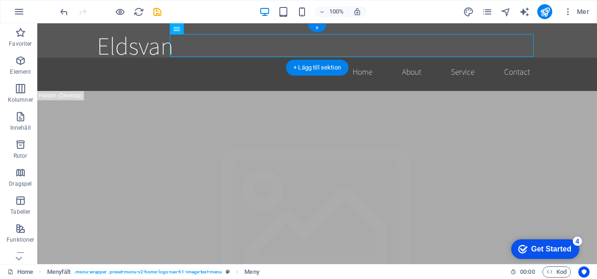
drag, startPoint x: 224, startPoint y: 51, endPoint x: 186, endPoint y: 48, distance: 37.4
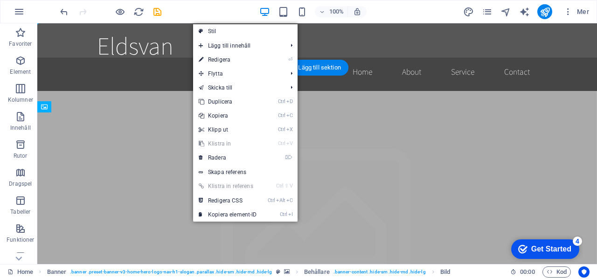
drag, startPoint x: 150, startPoint y: 223, endPoint x: 100, endPoint y: 171, distance: 72.9
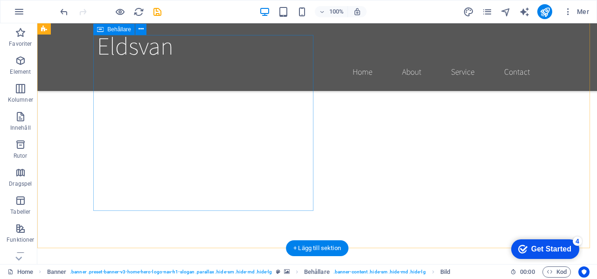
scroll to position [137, 0]
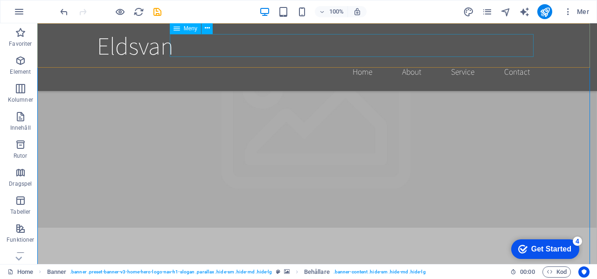
click at [363, 60] on nav "Home About Service Contact" at bounding box center [317, 71] width 440 height 23
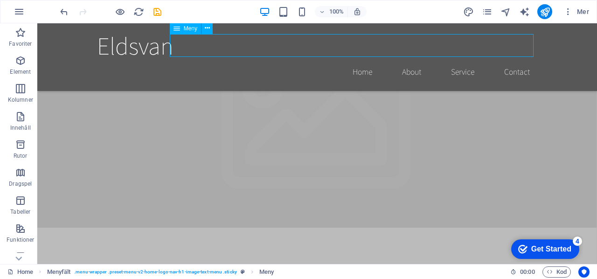
click at [357, 60] on nav "Home About Service Contact" at bounding box center [317, 71] width 440 height 23
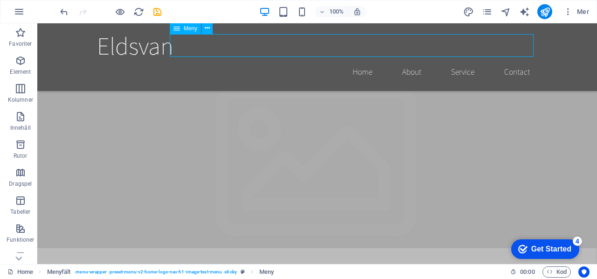
select select
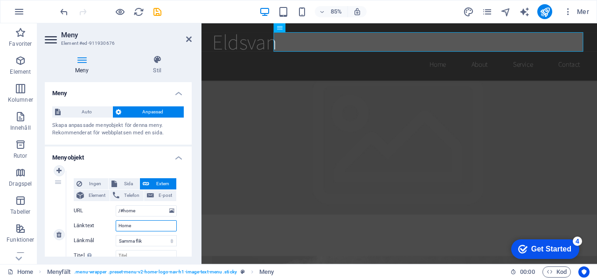
click at [139, 224] on input "Home" at bounding box center [146, 225] width 61 height 11
type input "Hoem"
select select
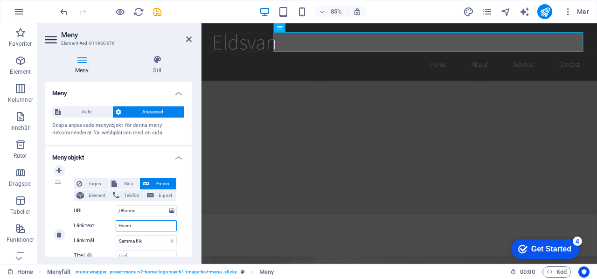
select select
type input "Hoem"
click at [136, 211] on input "/#home" at bounding box center [146, 210] width 61 height 11
type input "/#h"
select select
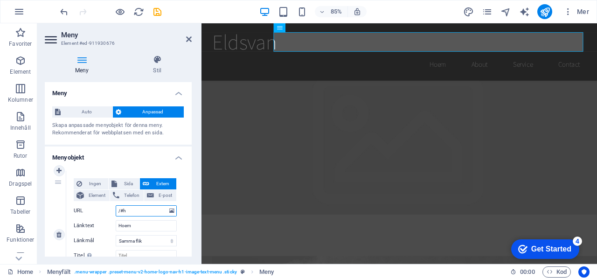
select select
type input "/#hem"
select select
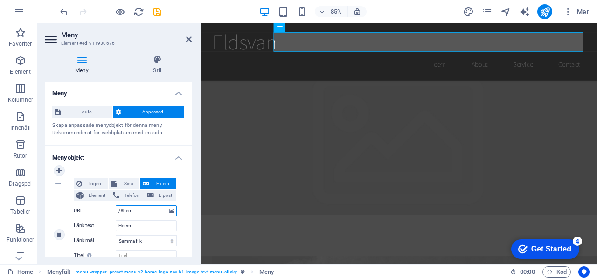
select select
type input "/#hom"
select select
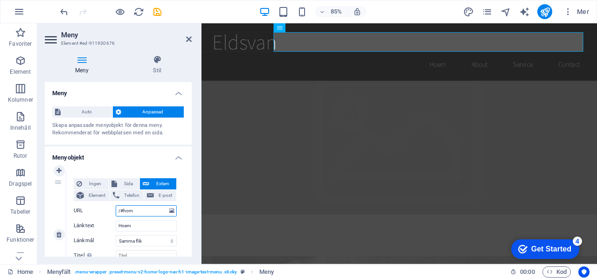
select select
type input "/#home"
select select
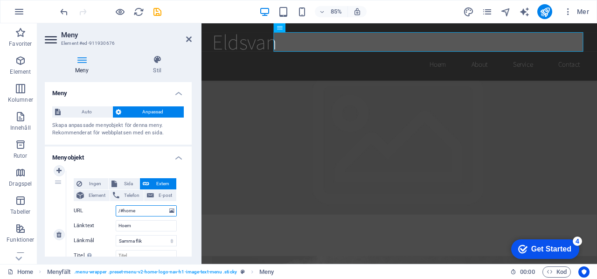
select select
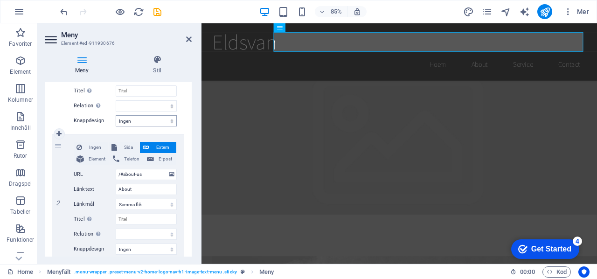
scroll to position [164, 0]
click at [147, 176] on input "/#about-us" at bounding box center [146, 174] width 61 height 11
click at [137, 190] on input "About" at bounding box center [146, 189] width 61 height 11
type input "Om"
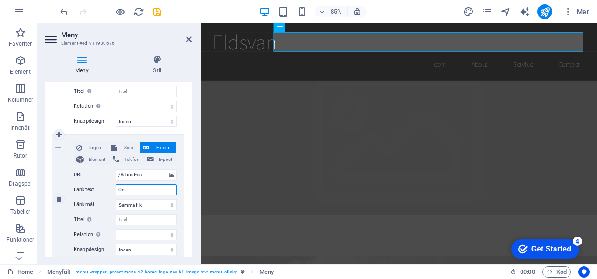
select select
type input "Om oss"
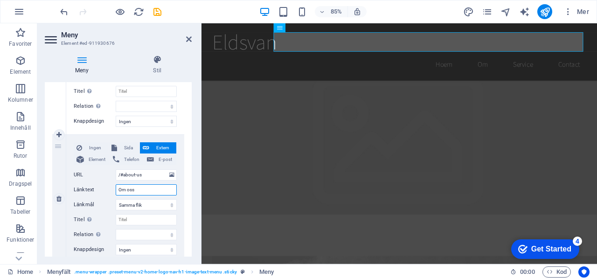
select select
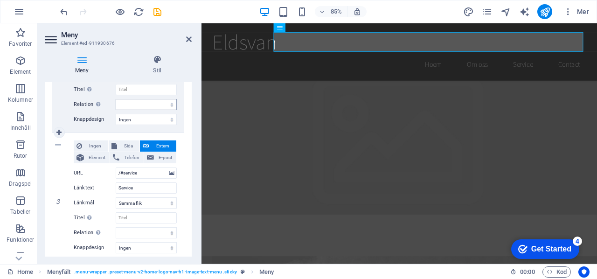
scroll to position [324, 0]
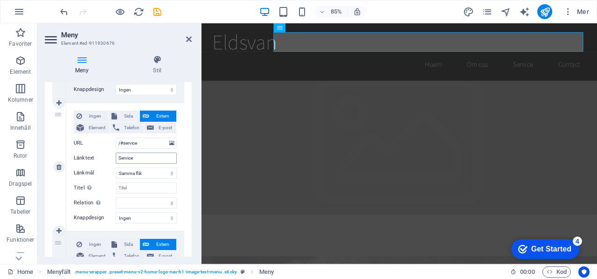
type input "Om oss"
click at [144, 159] on input "Service" at bounding box center [146, 157] width 61 height 11
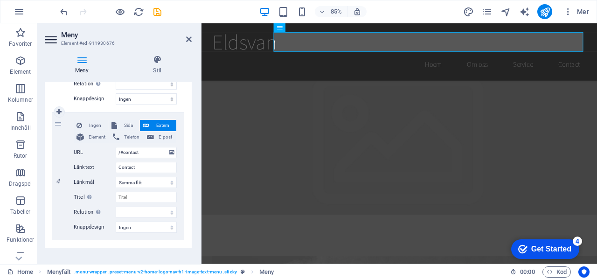
scroll to position [452, 0]
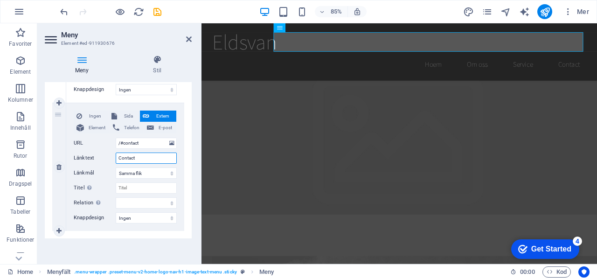
click at [144, 158] on input "Contact" at bounding box center [146, 157] width 61 height 11
type input "Kontakt"
select select
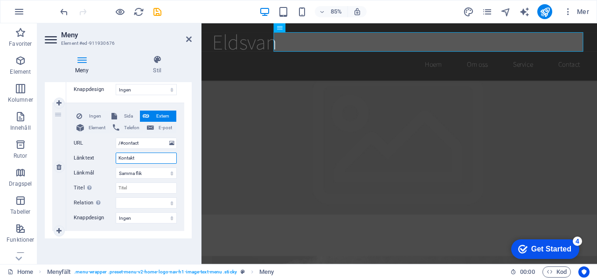
select select
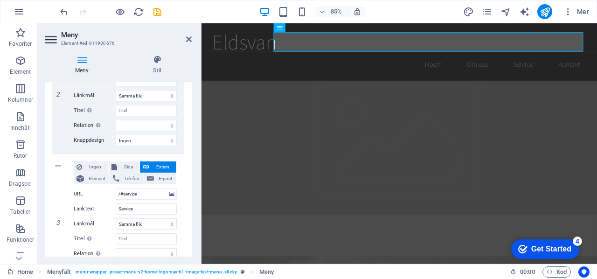
scroll to position [266, 0]
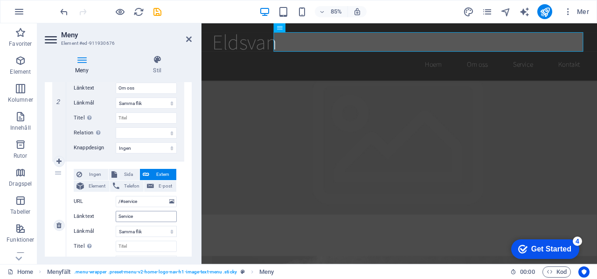
type input "Kontakt"
click at [142, 215] on input "Service" at bounding box center [146, 216] width 61 height 11
click at [143, 216] on input "Service" at bounding box center [146, 216] width 61 height 11
click at [142, 213] on input "Service" at bounding box center [146, 216] width 61 height 11
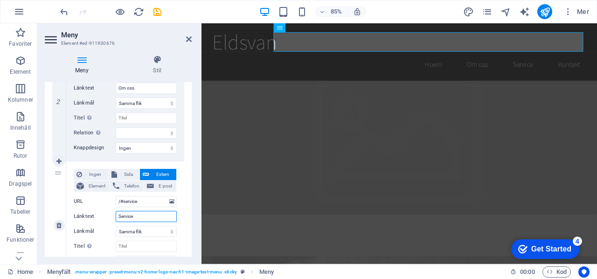
click at [142, 213] on input "Service" at bounding box center [146, 216] width 61 height 11
type input "N"
select select
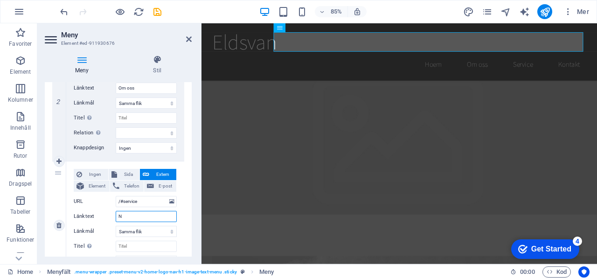
select select
type input "Bo"
select select
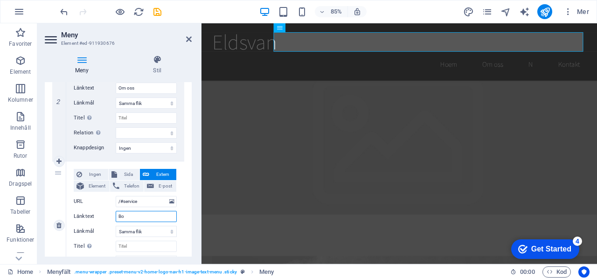
select select
type input "Boka"
select select
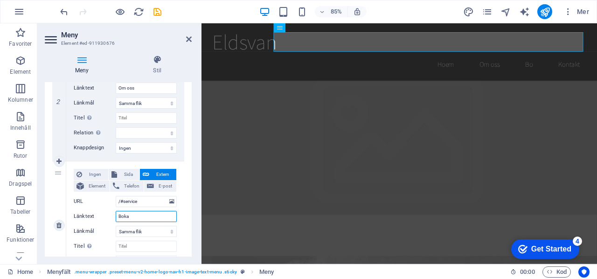
select select
type input "Boka"
click at [182, 243] on div "Ingen Sida Extern Element Telefon E-post Sida Home Subpage Legal Notice Privacy…" at bounding box center [125, 225] width 118 height 128
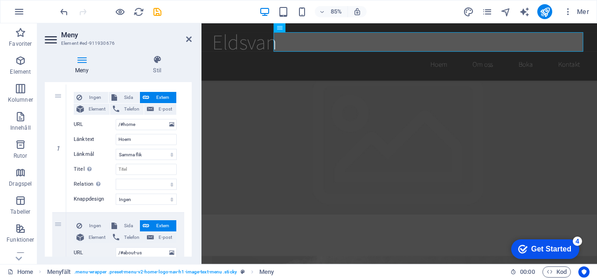
scroll to position [79, 0]
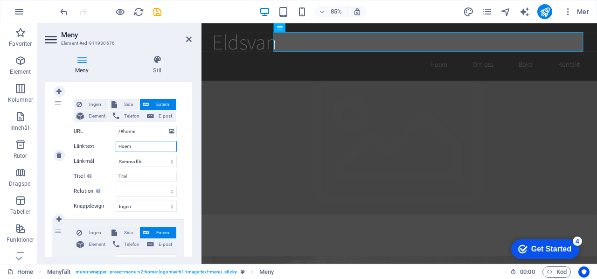
click at [140, 145] on input "Hoem" at bounding box center [146, 146] width 61 height 11
type input "H"
select select
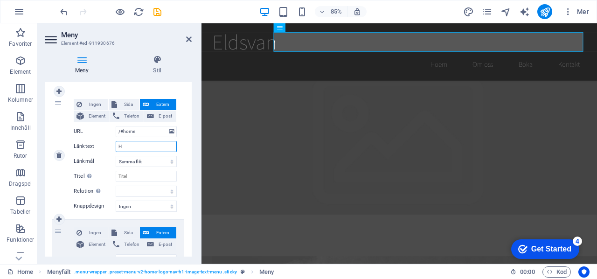
select select
type input "Hem"
select select
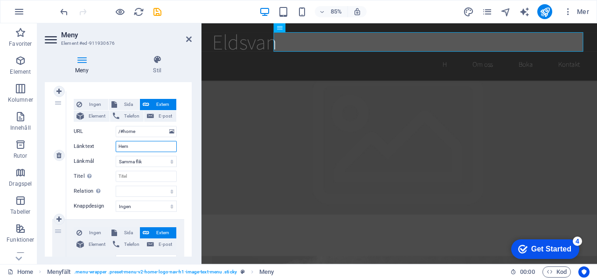
select select
type input "Hem"
click at [192, 185] on div "Meny Stil Meny Auto Anpassad Skapa anpassade menyobjekt för denna meny. Rekomme…" at bounding box center [118, 156] width 162 height 216
click at [125, 242] on span "Telefon" at bounding box center [131, 244] width 19 height 11
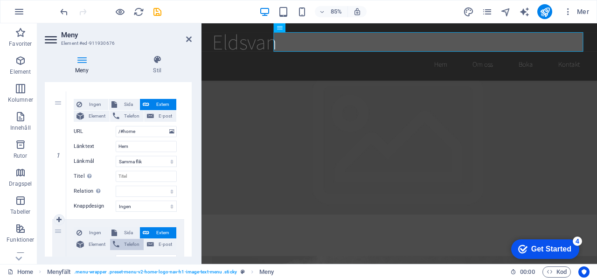
select select
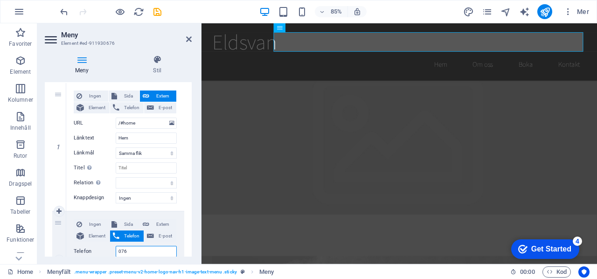
type input "0768"
select select
type input "0768-6"
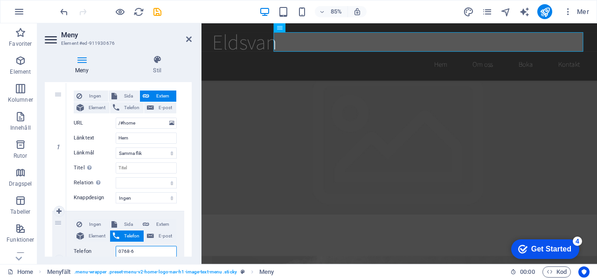
select select
type input "0768-6969"
select select
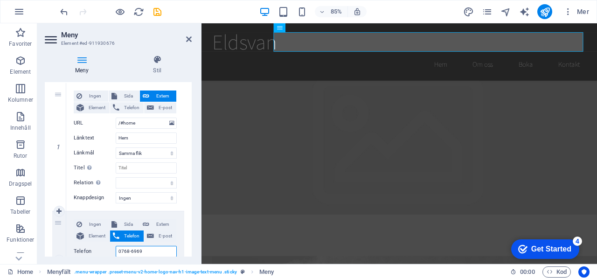
select select
type input "0768-69695"
select select
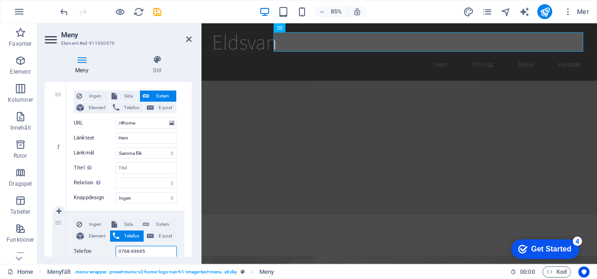
select select
type input "0768-696951"
select select
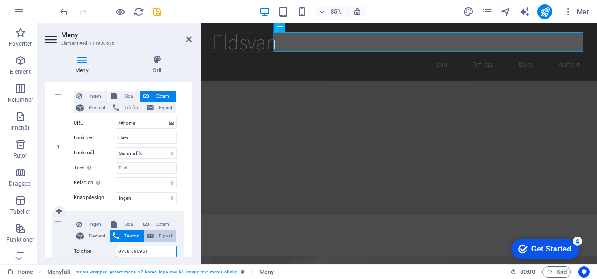
type input "0768-696951"
click at [161, 234] on span "E-post" at bounding box center [165, 235] width 17 height 11
select select
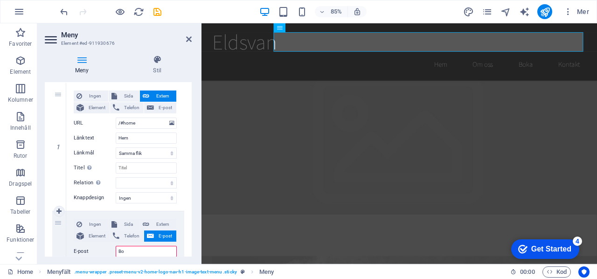
type input "B"
select select
type input "Kontakt@eldsvan.se"
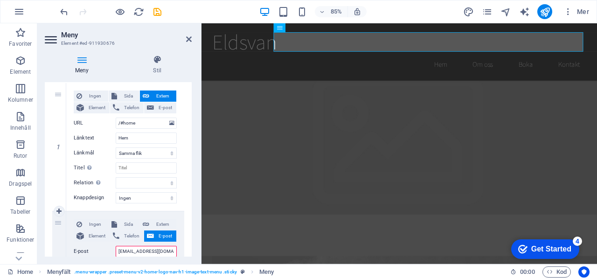
select select
click at [132, 248] on input "Kontakt@eldsvan.se" at bounding box center [146, 251] width 61 height 11
type input "Kontak@eldsvan.se"
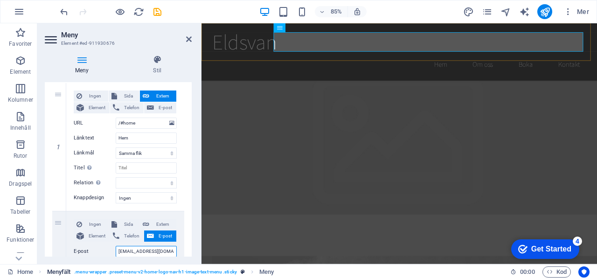
select select
type input "@eldsvan.se"
select select
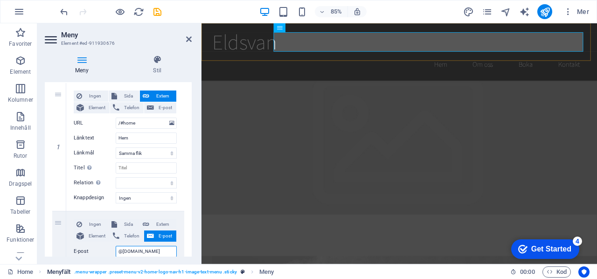
select select
type input "Emelie@eldsvan.se"
select select
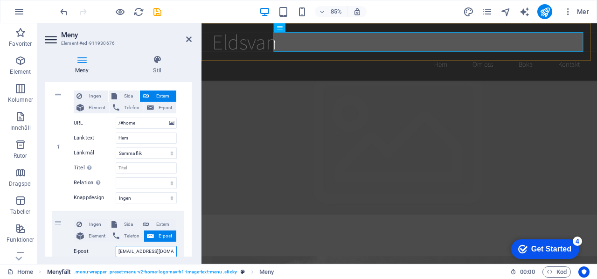
select select
type input "Emelie@eldsvan.se"
click at [197, 234] on div "Meny Stil Meny Auto Anpassad Skapa anpassade menyobjekt för denna meny. Rekomme…" at bounding box center [118, 156] width 162 height 216
click at [59, 210] on icon at bounding box center [58, 210] width 5 height 7
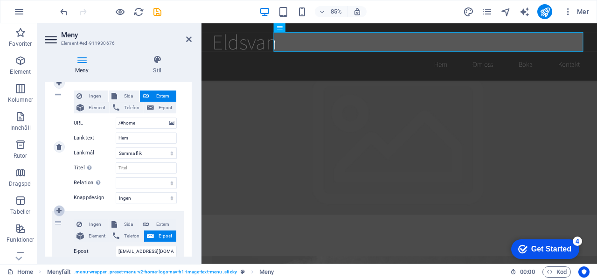
select select
type input "Emelie@eldsvan.se"
type input "Om oss"
type input "/#service"
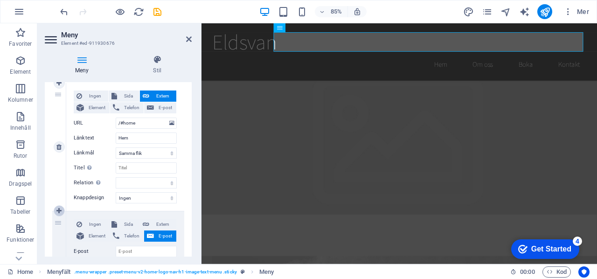
type input "Boka"
select select
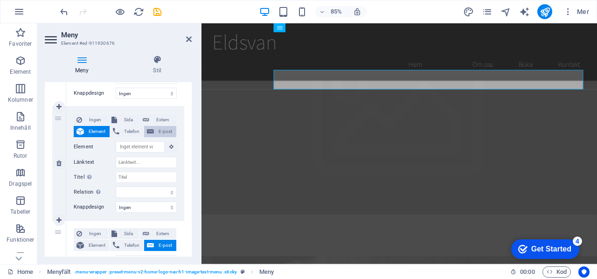
scroll to position [93, 0]
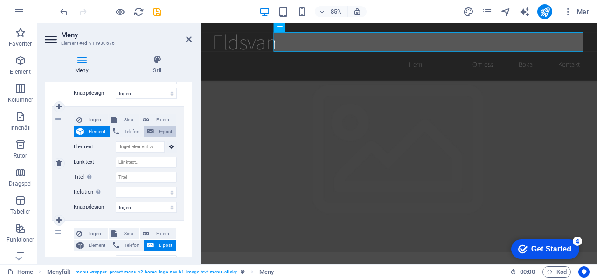
click at [158, 129] on span "E-post" at bounding box center [165, 131] width 17 height 11
select select
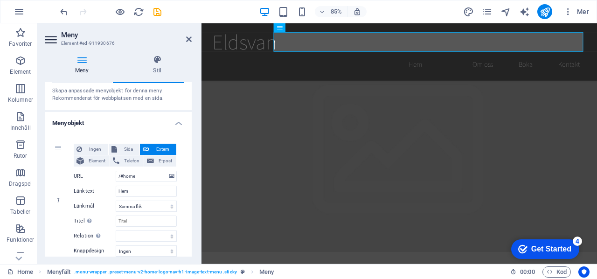
scroll to position [35, 0]
type input "Neen"
click at [122, 145] on span "Sida" at bounding box center [128, 148] width 17 height 11
select select
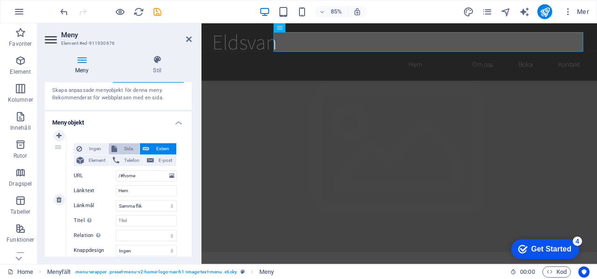
select select
click at [159, 143] on span "Extern" at bounding box center [162, 148] width 21 height 11
select select "blank"
select select
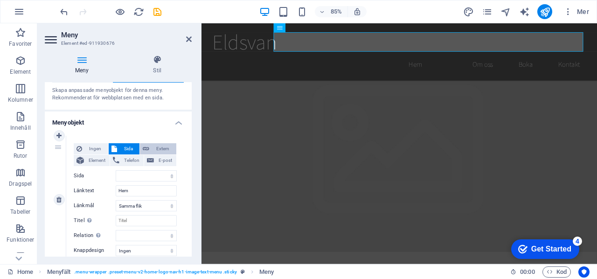
select select
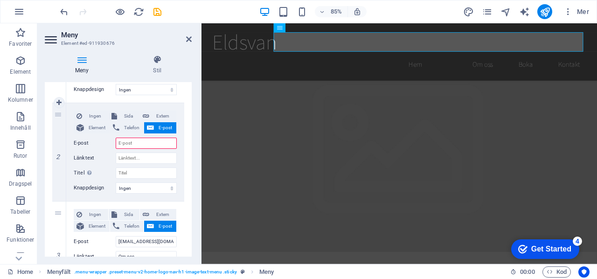
scroll to position [196, 0]
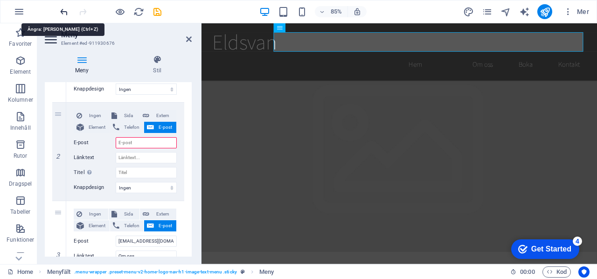
click at [0, 0] on icon "undo" at bounding box center [0, 0] width 0 height 0
select select
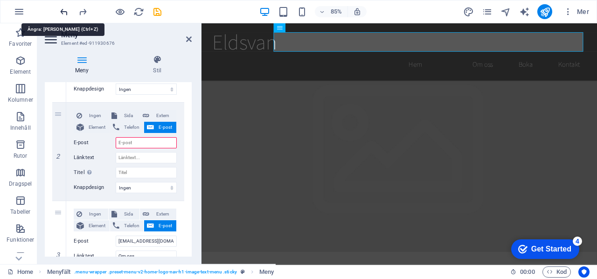
click at [0, 0] on icon "undo" at bounding box center [0, 0] width 0 height 0
select select
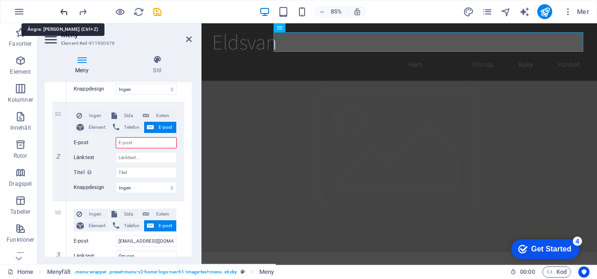
select select
click at [0, 0] on icon "undo" at bounding box center [0, 0] width 0 height 0
select select
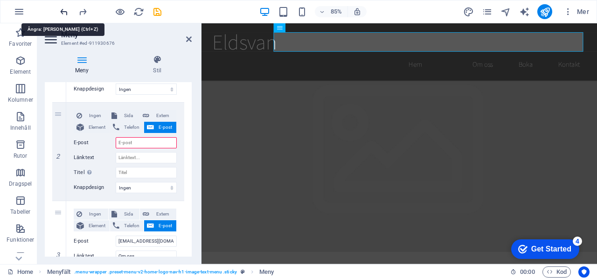
click at [0, 0] on icon "undo" at bounding box center [0, 0] width 0 height 0
select select
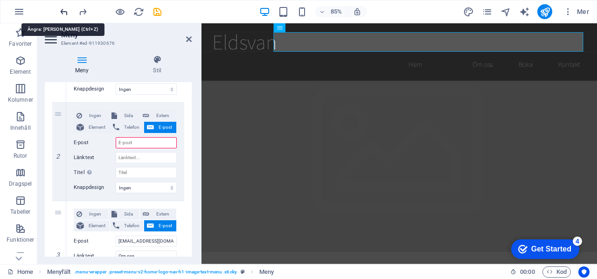
click at [0, 0] on icon "undo" at bounding box center [0, 0] width 0 height 0
select select
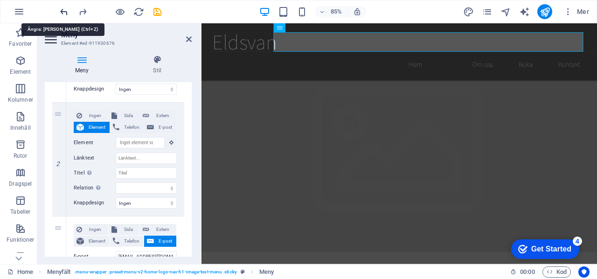
click at [0, 0] on icon "undo" at bounding box center [0, 0] width 0 height 0
select select
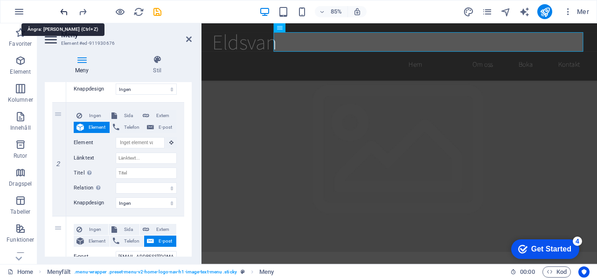
click at [0, 0] on icon "undo" at bounding box center [0, 0] width 0 height 0
select select
type input "Emelie@eldsvan.se"
type input "Om oss"
type input "/#service"
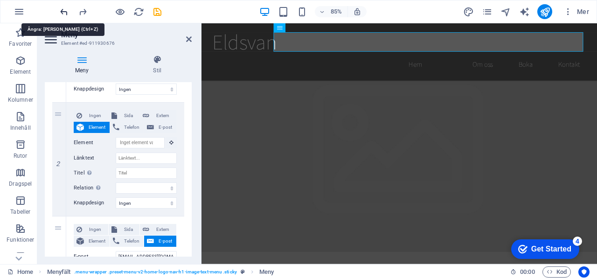
type input "Boka"
select select
type input "/#contact"
type input "Kontakt"
select select
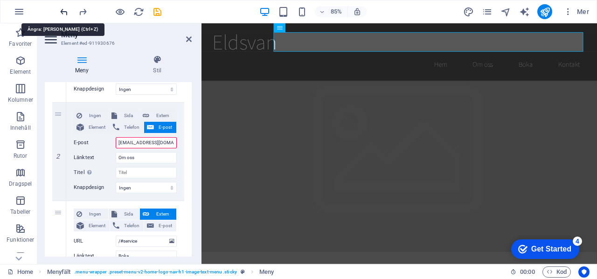
click at [0, 0] on icon "undo" at bounding box center [0, 0] width 0 height 0
select select
type input "@eldsvan.se"
select select
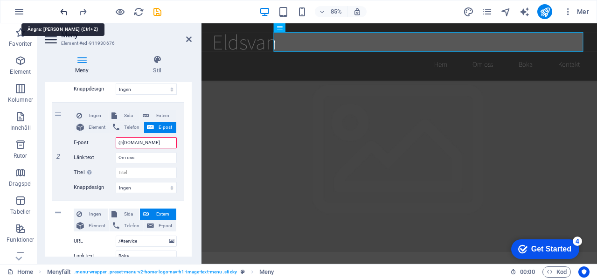
click at [0, 0] on icon "undo" at bounding box center [0, 0] width 0 height 0
select select
type input "Kontak@eldsvan.se"
select select
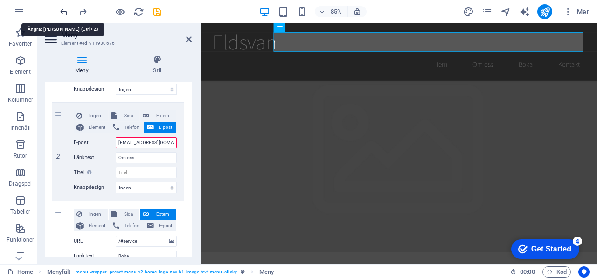
click at [0, 0] on icon "undo" at bounding box center [0, 0] width 0 height 0
select select
type input "Kontakt@eldsvan.se"
select select
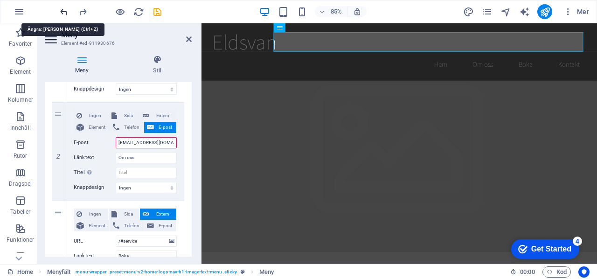
click at [0, 0] on icon "undo" at bounding box center [0, 0] width 0 height 0
select select
click at [0, 0] on icon "undo" at bounding box center [0, 0] width 0 height 0
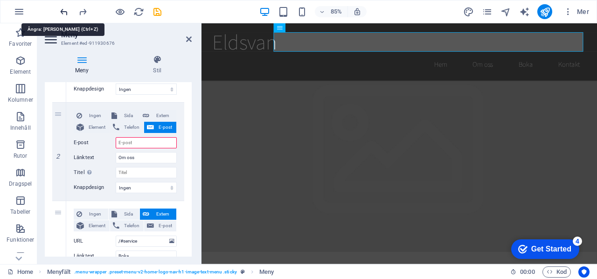
select select
click at [192, 83] on div "Meny Stil Meny Auto Anpassad Skapa anpassade menyobjekt för denna meny. Rekomme…" at bounding box center [118, 156] width 162 height 216
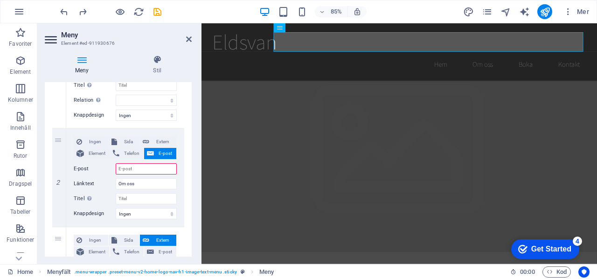
scroll to position [171, 0]
drag, startPoint x: 60, startPoint y: 143, endPoint x: 65, endPoint y: 143, distance: 5.6
click at [65, 143] on div "2" at bounding box center [59, 177] width 14 height 98
select select
type input "/#service"
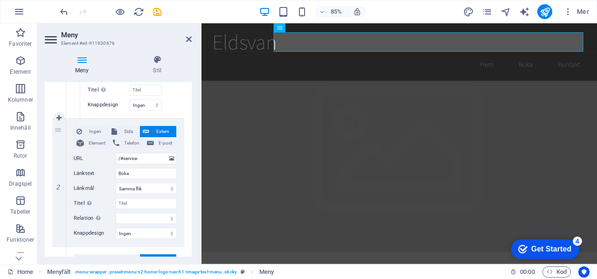
scroll to position [294, 0]
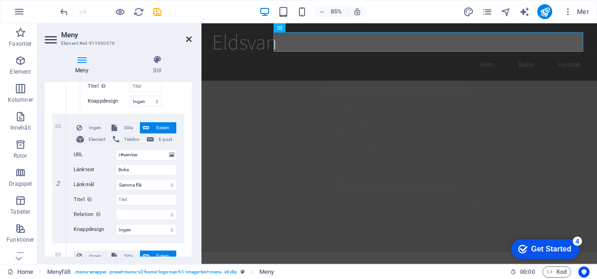
click at [186, 35] on icon at bounding box center [189, 38] width 6 height 7
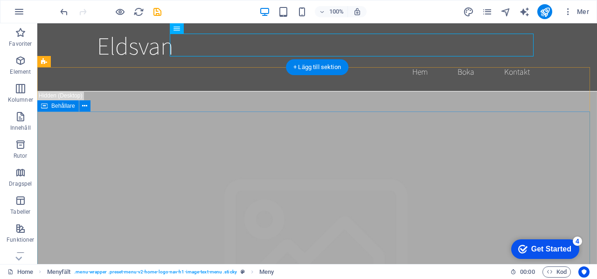
scroll to position [0, 0]
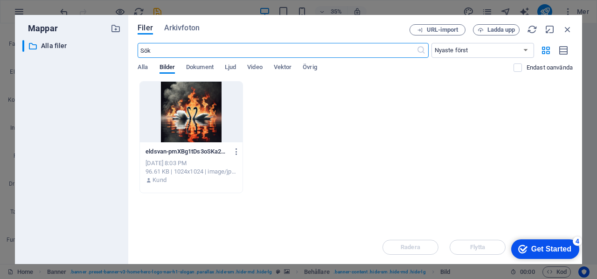
click at [191, 111] on div at bounding box center [191, 112] width 103 height 61
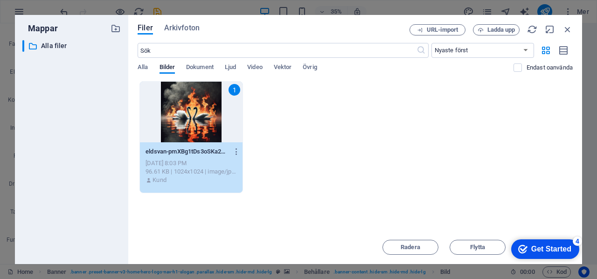
click at [191, 111] on div "1" at bounding box center [191, 112] width 103 height 61
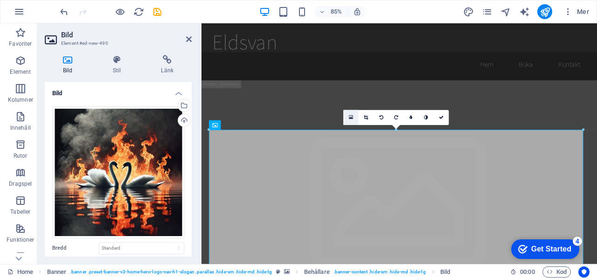
click at [351, 117] on icon at bounding box center [351, 118] width 4 height 6
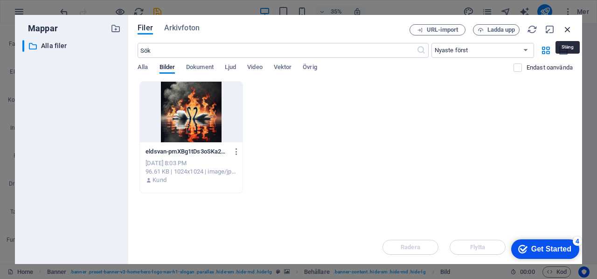
click at [564, 27] on icon "button" at bounding box center [567, 29] width 10 height 10
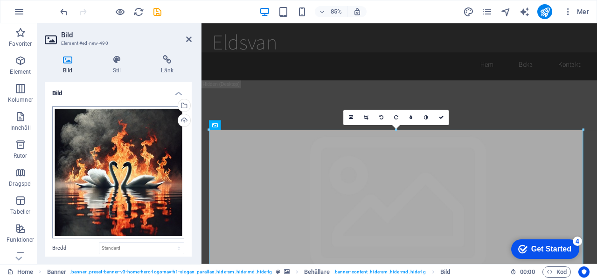
scroll to position [100, 0]
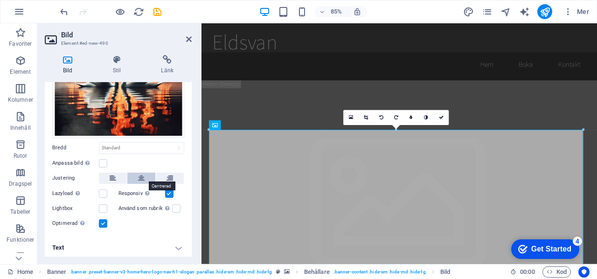
click at [139, 175] on icon at bounding box center [141, 177] width 7 height 11
click at [175, 205] on label at bounding box center [176, 208] width 8 height 8
click at [0, 0] on input "Använd som rubrik Bilden omsluts i en H1-rubriktagg. Användbart för att ge alte…" at bounding box center [0, 0] width 0 height 0
click at [169, 189] on label at bounding box center [169, 193] width 8 height 8
click at [0, 0] on input "Responsiv Ladda automatiskt retina-bild och smartmobil-optimerade storlekar." at bounding box center [0, 0] width 0 height 0
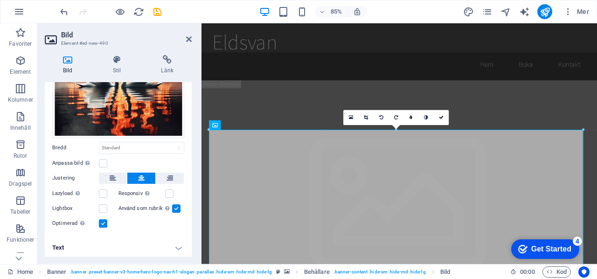
click at [173, 246] on h4 "Text" at bounding box center [118, 247] width 147 height 22
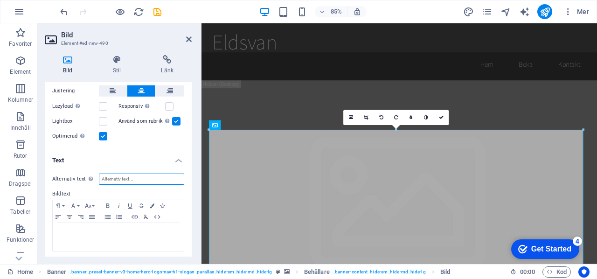
click at [131, 178] on input "Alternativ text Den alternativa texten används av enheter som inte kan visa bil…" at bounding box center [141, 178] width 85 height 11
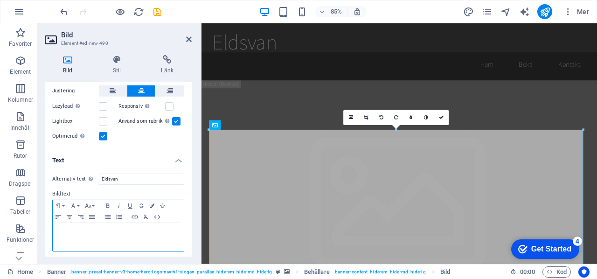
click at [155, 237] on div at bounding box center [118, 237] width 131 height 28
click at [125, 227] on p "Tänder gnistan till förändring, låer inre" at bounding box center [118, 231] width 122 height 8
click at [151, 230] on p "Tänder gnistan till förändring, låter inre" at bounding box center [118, 231] width 122 height 8
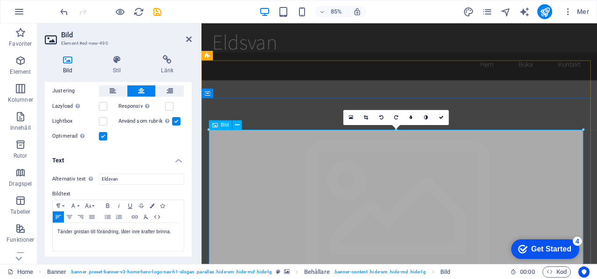
click at [444, 117] on link at bounding box center [440, 117] width 15 height 15
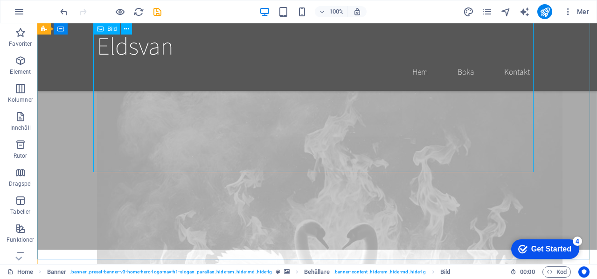
scroll to position [388, 0]
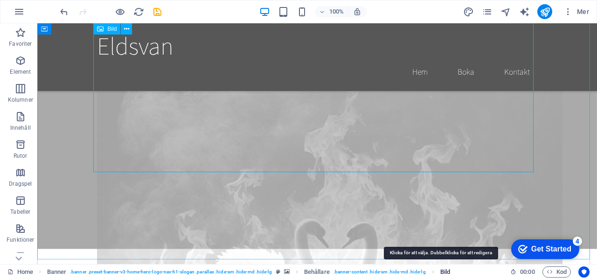
click at [440, 272] on span "Bild" at bounding box center [445, 271] width 10 height 11
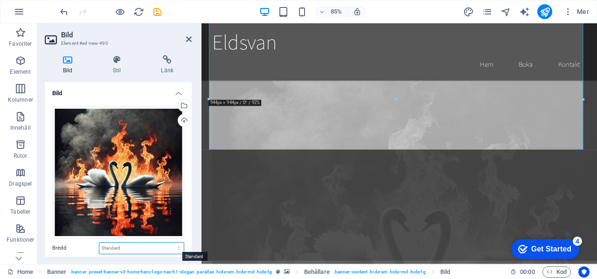
click at [115, 243] on select "Standard auto px rem % em vh vw" at bounding box center [141, 247] width 84 height 11
click at [99, 242] on select "Standard auto px rem % em vh vw" at bounding box center [141, 247] width 84 height 11
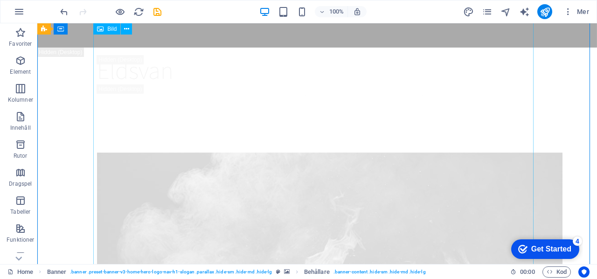
scroll to position [0, 0]
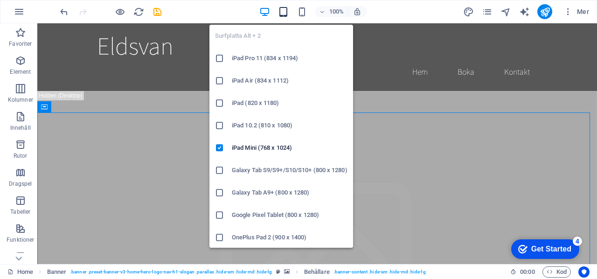
click at [282, 8] on icon "button" at bounding box center [283, 12] width 11 height 11
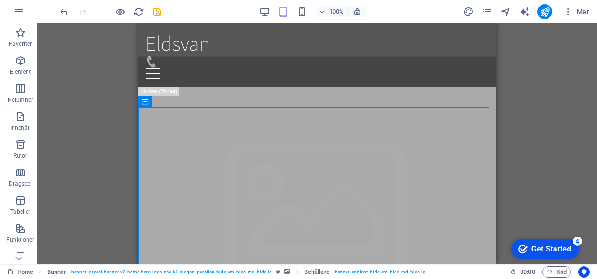
click at [564, 102] on div "Dra hit för att ersätta det befintliga innehållet. Tryck på "Ctrl" om du vill s…" at bounding box center [316, 143] width 559 height 240
click at [183, 32] on div "Logotyp" at bounding box center [181, 28] width 39 height 11
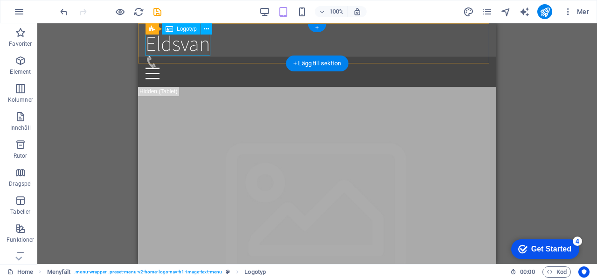
click at [180, 43] on div "Eldsvan" at bounding box center [316, 43] width 343 height 25
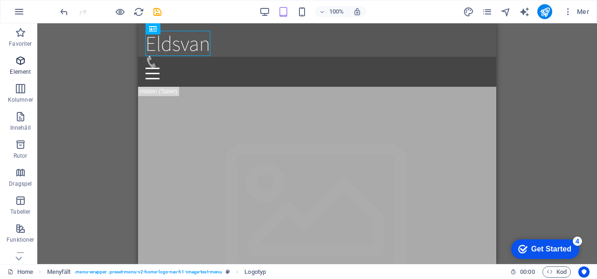
click at [15, 61] on icon "button" at bounding box center [20, 60] width 11 height 11
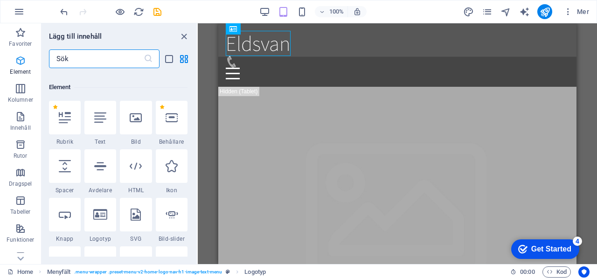
scroll to position [99, 0]
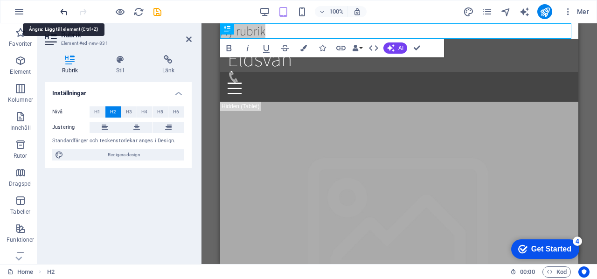
click at [0, 0] on icon "undo" at bounding box center [0, 0] width 0 height 0
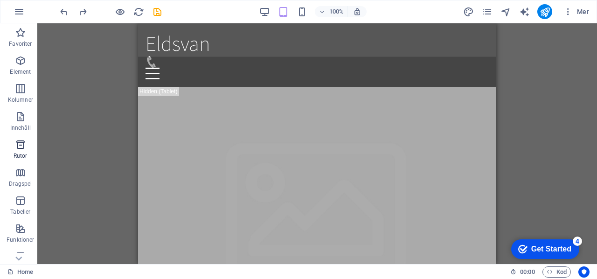
click at [21, 145] on icon "button" at bounding box center [20, 144] width 11 height 11
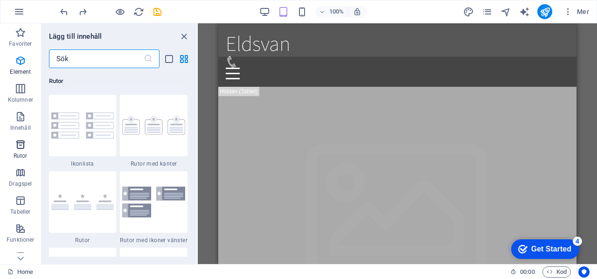
scroll to position [2571, 0]
click at [21, 120] on icon "button" at bounding box center [20, 116] width 11 height 11
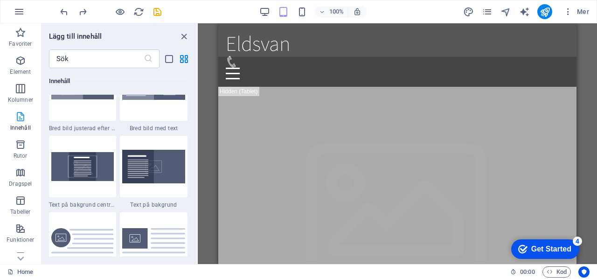
scroll to position [1631, 0]
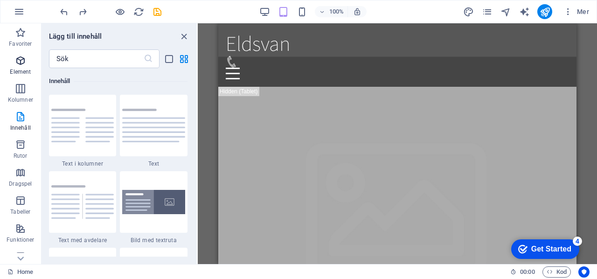
click at [18, 61] on icon "button" at bounding box center [20, 60] width 11 height 11
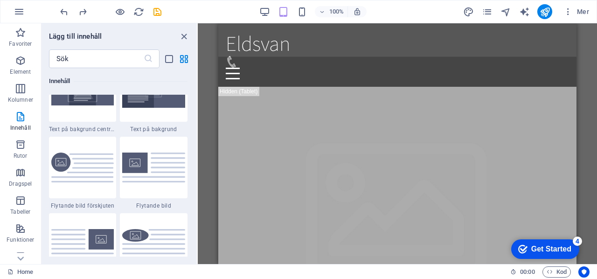
scroll to position [1966, 0]
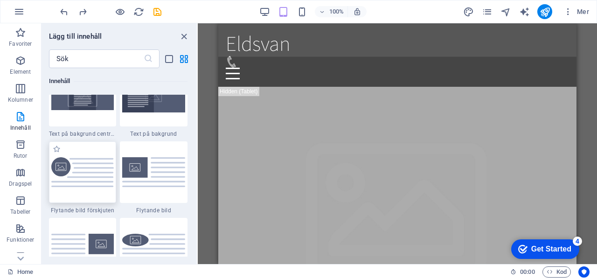
click at [86, 173] on img at bounding box center [82, 172] width 63 height 30
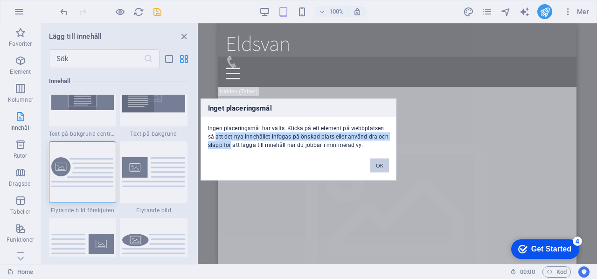
click at [230, 155] on div "Inget placeringsmål Ingen placeringsmål har valts. Klicka på ett element på web…" at bounding box center [298, 139] width 597 height 279
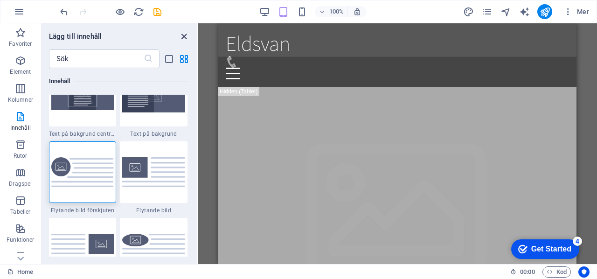
click at [183, 34] on icon "close panel" at bounding box center [184, 36] width 11 height 11
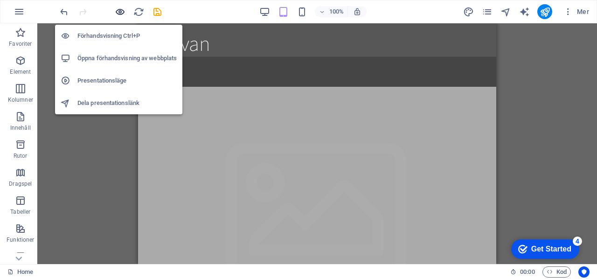
click at [0, 0] on icon "button" at bounding box center [0, 0] width 0 height 0
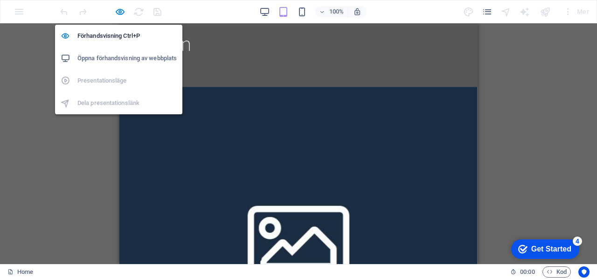
click at [117, 55] on h6 "Öppna förhandsvisning av webbplats" at bounding box center [126, 58] width 99 height 11
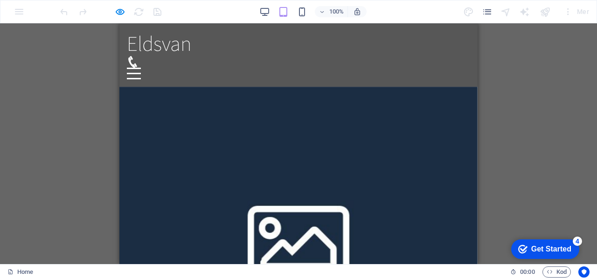
click at [535, 250] on div "Get Started" at bounding box center [551, 249] width 40 height 8
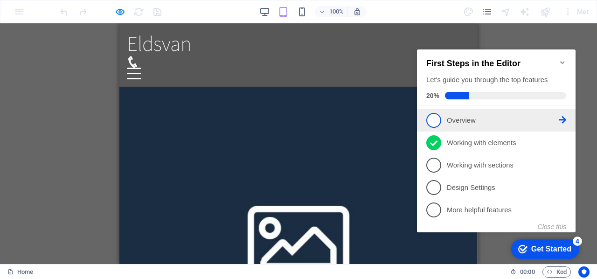
click at [461, 119] on p "Overview - incomplete" at bounding box center [503, 121] width 112 height 10
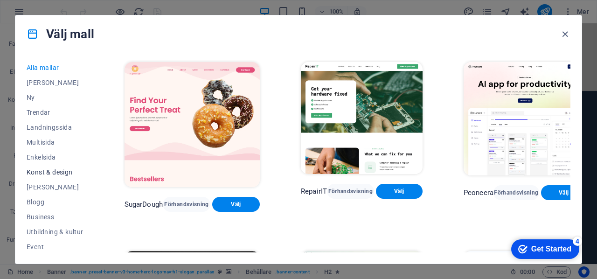
click at [51, 168] on span "Konst & design" at bounding box center [55, 171] width 57 height 7
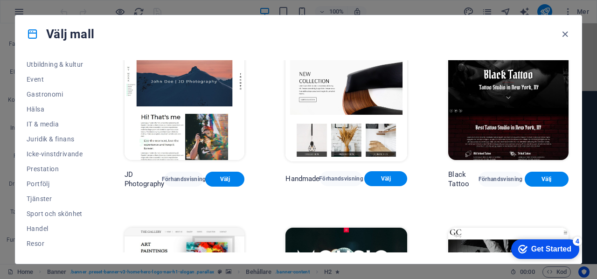
scroll to position [180, 0]
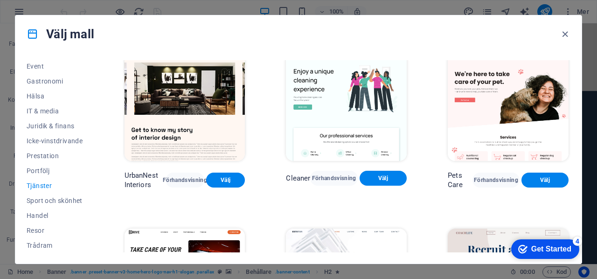
scroll to position [0, 0]
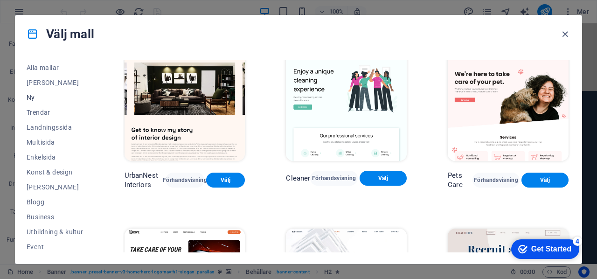
click at [0, 0] on span "Ny" at bounding box center [0, 0] width 0 height 0
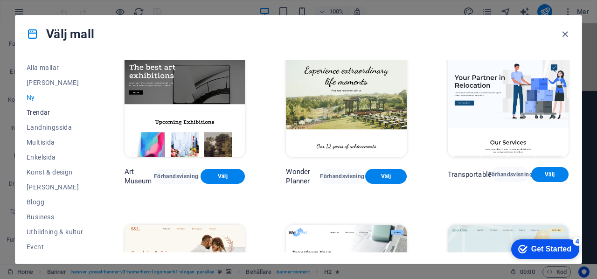
click at [34, 113] on span "Trendar" at bounding box center [55, 112] width 57 height 7
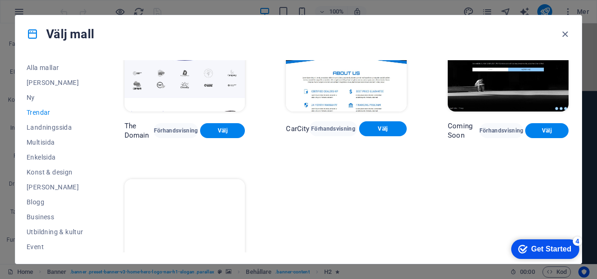
scroll to position [831, 0]
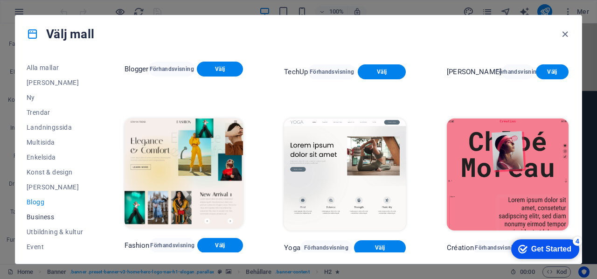
click at [45, 215] on span "Business" at bounding box center [55, 216] width 57 height 7
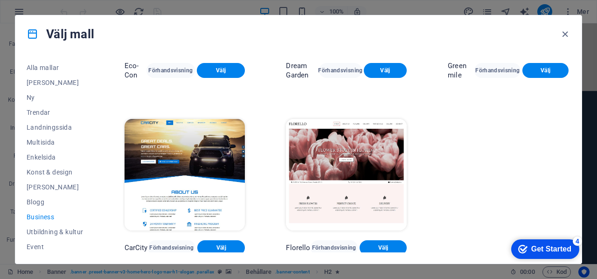
scroll to position [180, 0]
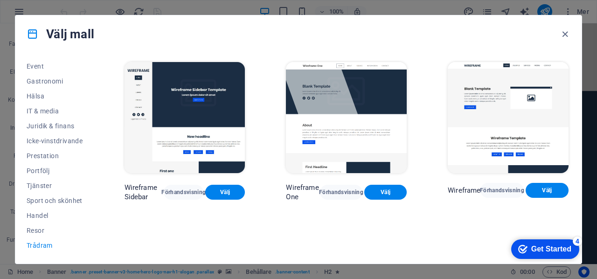
scroll to position [0, 0]
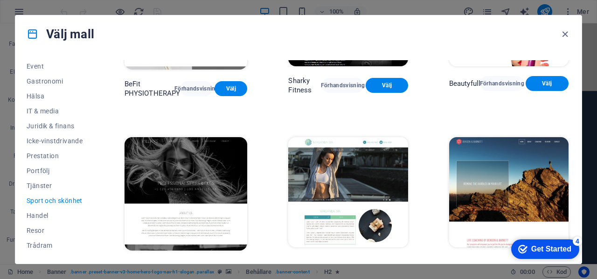
scroll to position [662, 0]
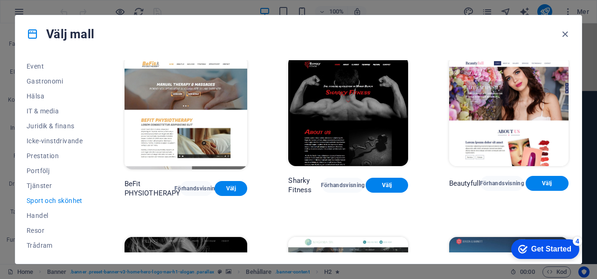
scroll to position [541, 0]
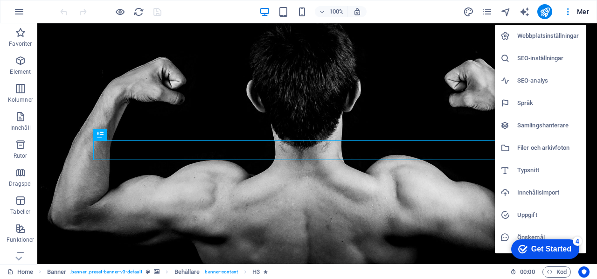
click at [540, 34] on h6 "Webbplatsinställningar" at bounding box center [548, 35] width 63 height 11
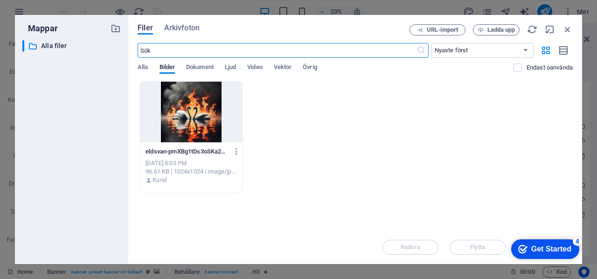
click at [192, 115] on div at bounding box center [191, 112] width 103 height 61
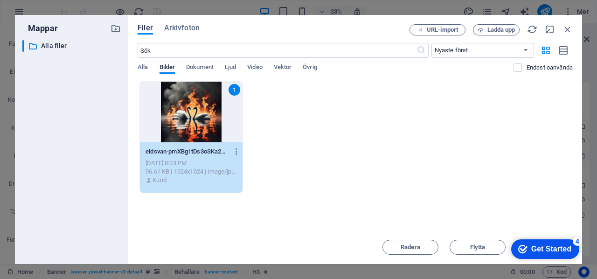
drag, startPoint x: 394, startPoint y: 27, endPoint x: 320, endPoint y: 33, distance: 74.4
click at [320, 33] on div "Filer Arkivfoton" at bounding box center [273, 29] width 272 height 10
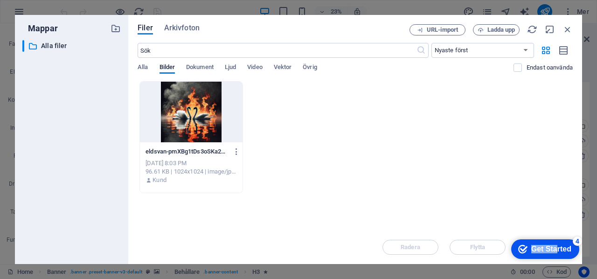
drag, startPoint x: 554, startPoint y: 245, endPoint x: 426, endPoint y: 172, distance: 148.0
click at [503, 234] on html "checkmark Get Started 4 First Steps in the Editor Let's guide you through the t…" at bounding box center [542, 248] width 79 height 28
click at [546, 27] on icon "button" at bounding box center [549, 29] width 10 height 10
select select "image"
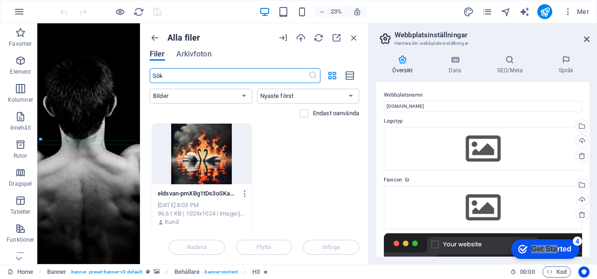
click at [203, 165] on div at bounding box center [201, 154] width 99 height 61
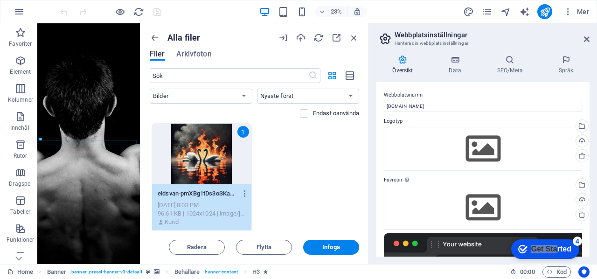
click at [203, 165] on div "1" at bounding box center [201, 154] width 99 height 61
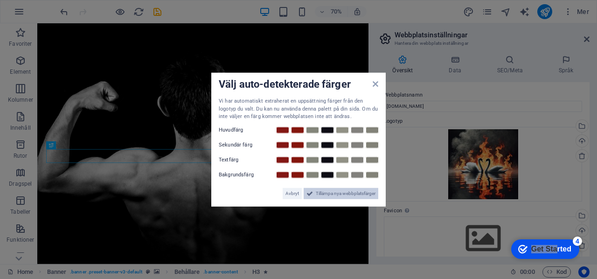
click at [331, 191] on span "Tillämpa nya webbplatsfärger" at bounding box center [346, 192] width 60 height 11
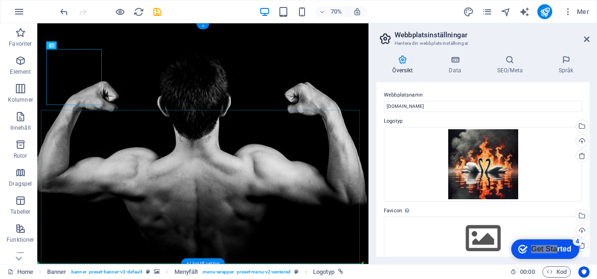
drag, startPoint x: 100, startPoint y: 107, endPoint x: 373, endPoint y: 218, distance: 294.6
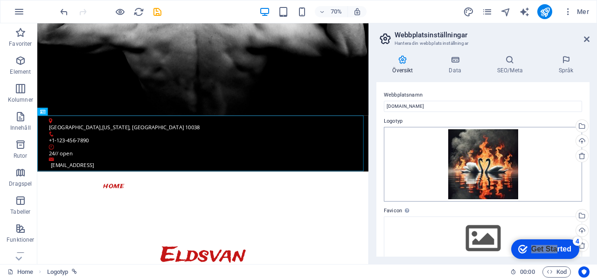
scroll to position [174, 0]
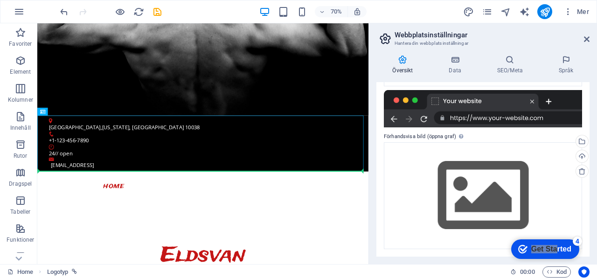
drag, startPoint x: 85, startPoint y: 192, endPoint x: 727, endPoint y: 243, distance: 643.8
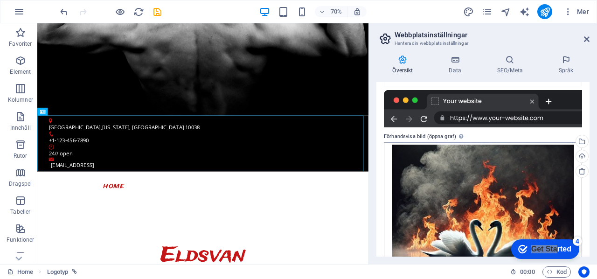
scroll to position [254, 0]
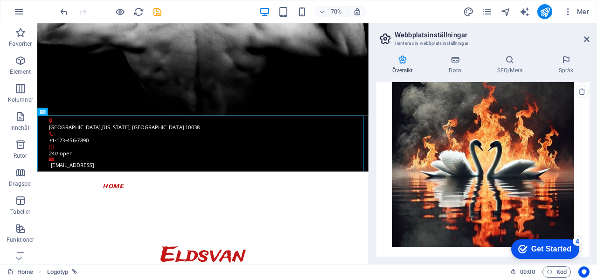
click at [543, 240] on div "checkmark Get Started 4" at bounding box center [545, 249] width 68 height 20
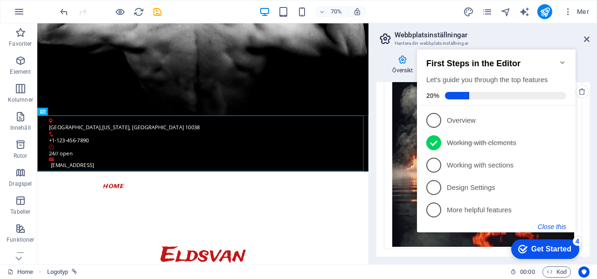
click at [552, 226] on button "Close this" at bounding box center [551, 226] width 28 height 7
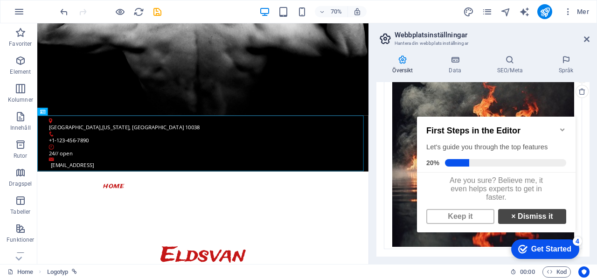
click at [524, 219] on link "× Dismiss it" at bounding box center [532, 216] width 68 height 15
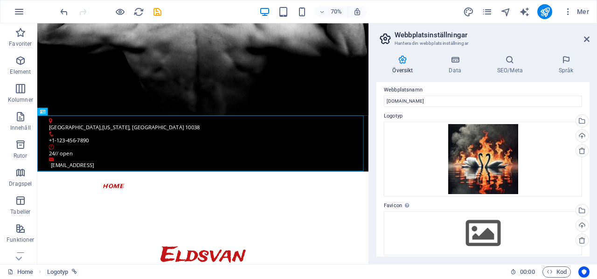
scroll to position [0, 0]
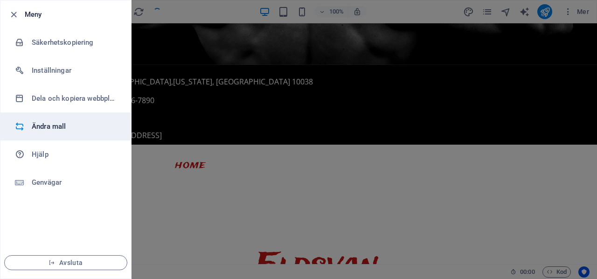
click at [39, 124] on h6 "Ändra mall" at bounding box center [75, 126] width 86 height 11
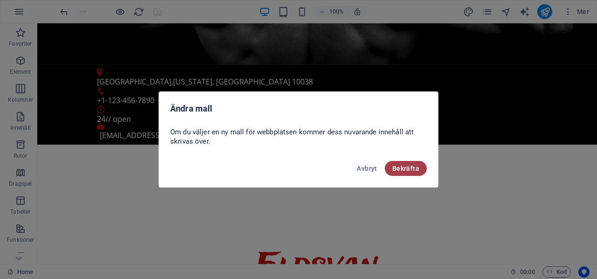
click at [401, 167] on span "Bekräfta" at bounding box center [405, 168] width 27 height 7
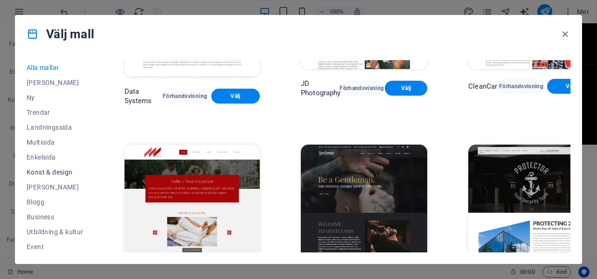
scroll to position [180, 0]
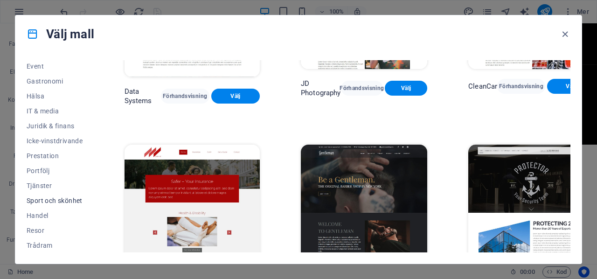
click at [48, 197] on span "Sport och skönhet" at bounding box center [55, 200] width 57 height 7
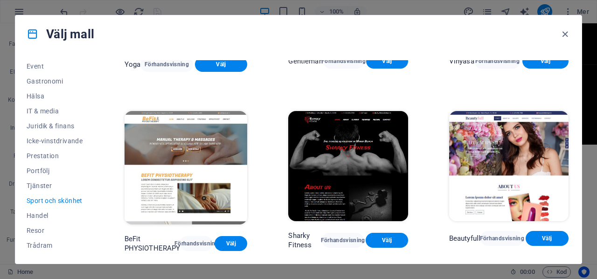
scroll to position [662, 0]
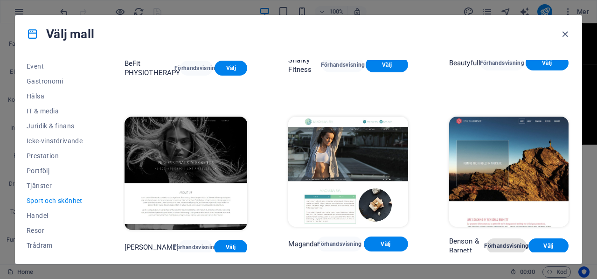
click at [496, 242] on span "Förhandsvisning" at bounding box center [506, 245] width 25 height 7
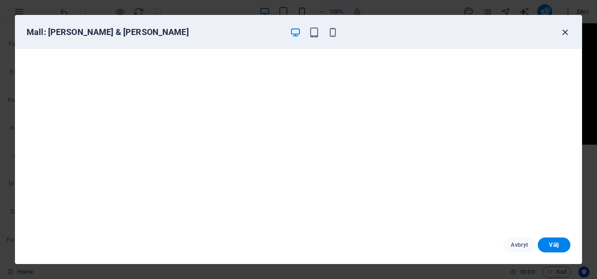
click at [562, 29] on icon "button" at bounding box center [564, 32] width 11 height 11
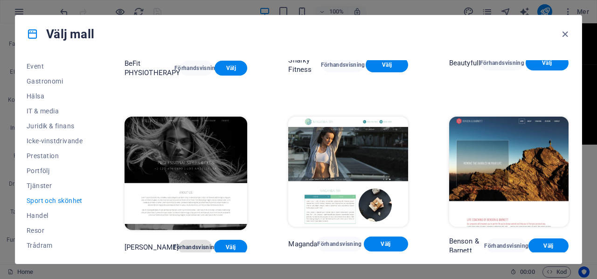
click at [186, 246] on span "Förhandsvisning" at bounding box center [195, 246] width 18 height 7
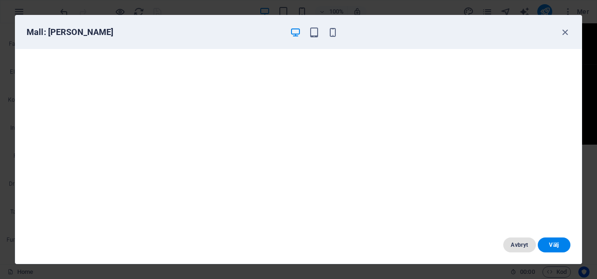
click at [517, 243] on span "Avbryt" at bounding box center [519, 244] width 18 height 7
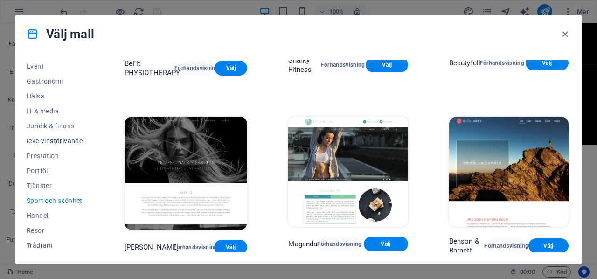
click at [50, 137] on span "Icke-vinstdrivande" at bounding box center [55, 140] width 57 height 7
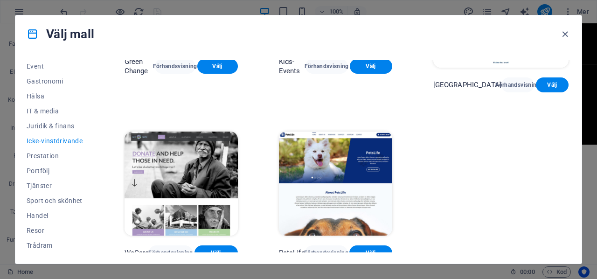
scroll to position [122, 0]
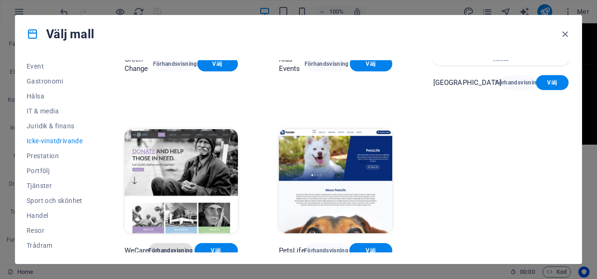
click at [171, 247] on span "Förhandsvisning" at bounding box center [170, 250] width 28 height 7
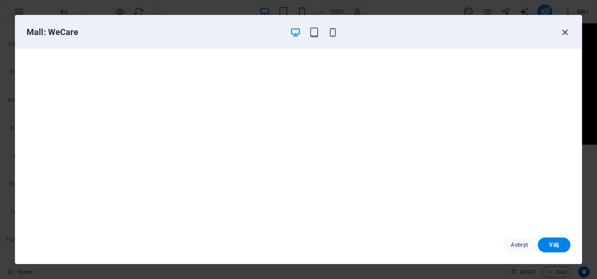
click at [565, 29] on icon "button" at bounding box center [564, 32] width 11 height 11
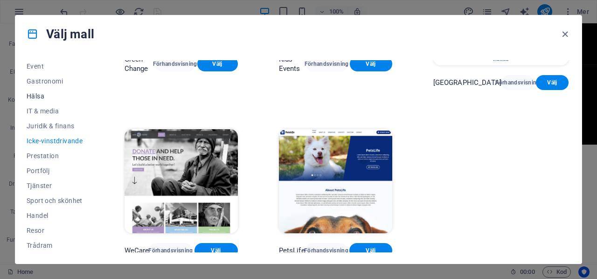
click at [37, 97] on span "Hälsa" at bounding box center [55, 95] width 57 height 7
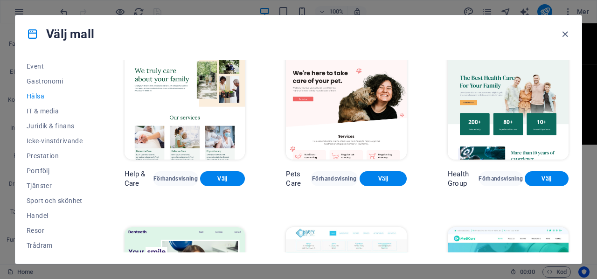
scroll to position [0, 0]
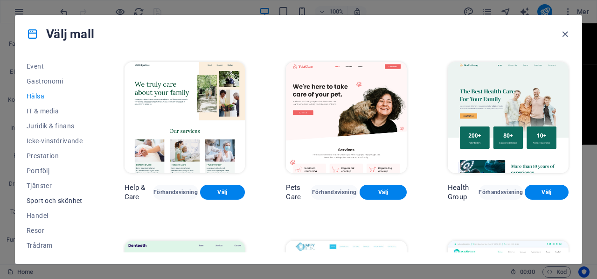
click at [56, 197] on span "Sport och skönhet" at bounding box center [55, 200] width 57 height 7
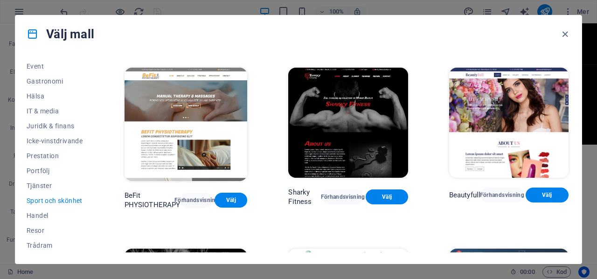
scroll to position [662, 0]
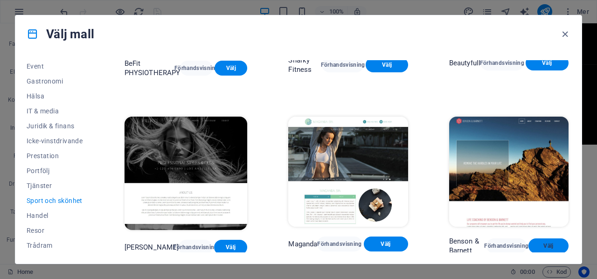
click at [534, 238] on button "Välj" at bounding box center [548, 245] width 40 height 15
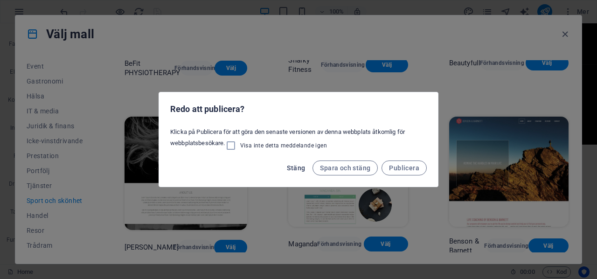
click at [295, 166] on span "Stäng" at bounding box center [296, 167] width 18 height 7
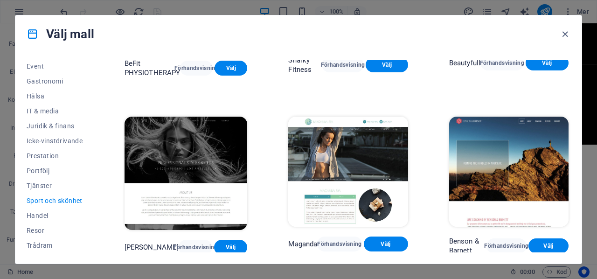
click at [565, 27] on div "Välj mall" at bounding box center [298, 33] width 566 height 37
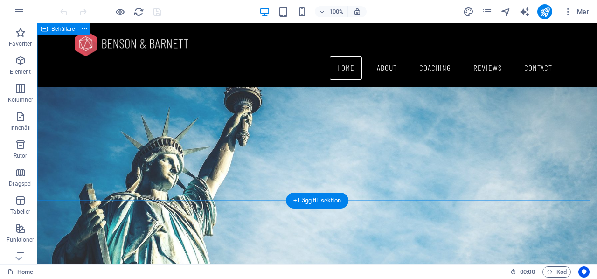
scroll to position [716, 0]
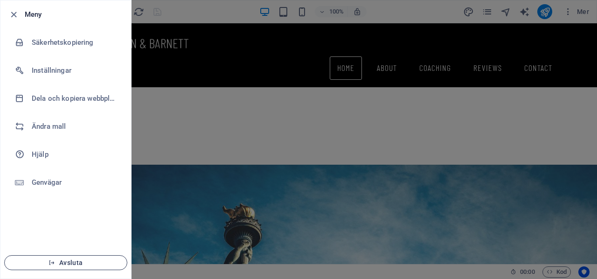
click at [77, 258] on button "Avsluta" at bounding box center [65, 262] width 123 height 15
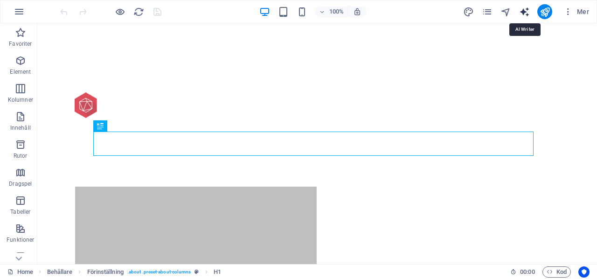
click at [523, 8] on icon "text_generator" at bounding box center [524, 12] width 11 height 11
select select "English"
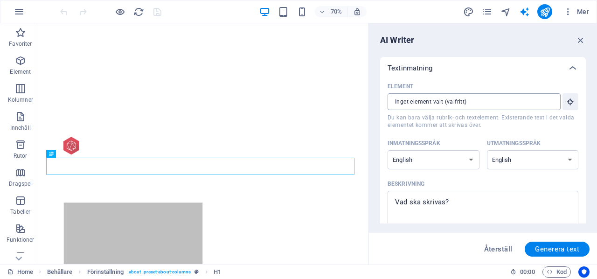
click at [523, 102] on input "Element ​ Du kan bara välja rubrik- och textelement. Existerande text i det val…" at bounding box center [470, 101] width 166 height 17
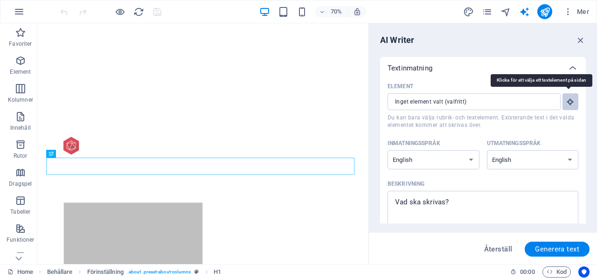
click at [573, 103] on button "Element ​ Du kan bara välja rubrik- och textelement. Existerande text i det val…" at bounding box center [570, 101] width 16 height 17
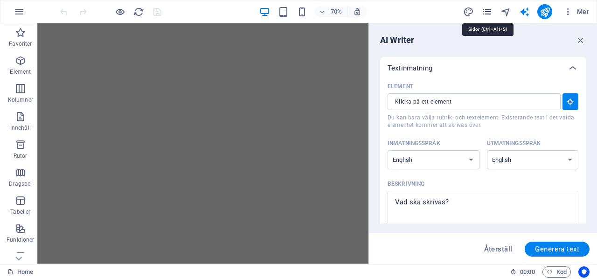
click at [488, 9] on icon "pages" at bounding box center [486, 12] width 11 height 11
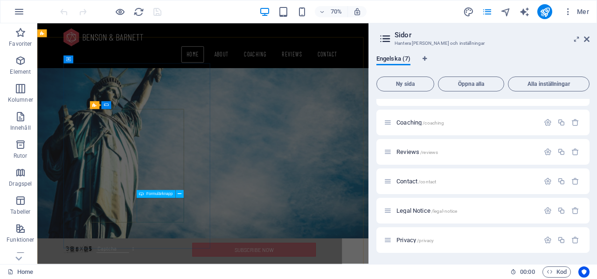
scroll to position [1037, 0]
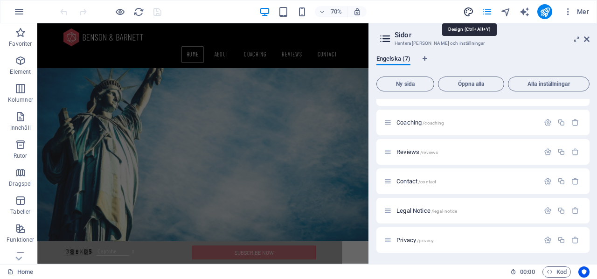
click at [467, 9] on icon "design" at bounding box center [468, 12] width 11 height 11
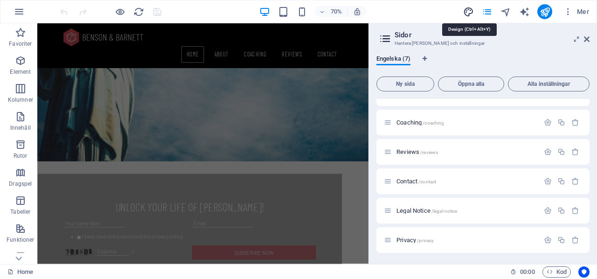
select select "px"
select select "300"
select select "px"
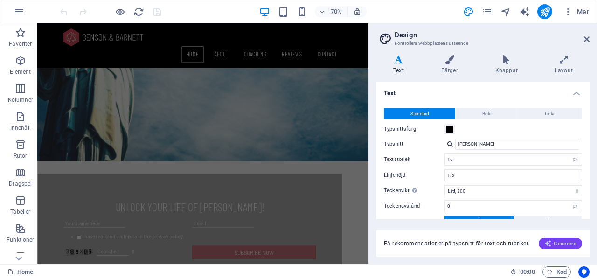
click at [559, 244] on span "Generera" at bounding box center [560, 243] width 32 height 7
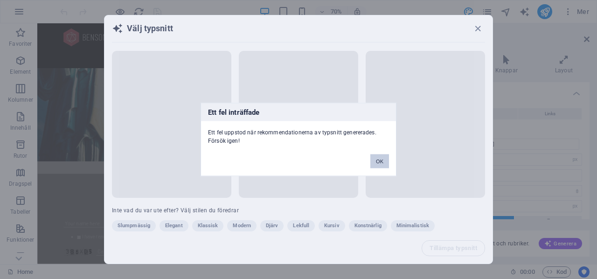
click at [383, 162] on button "OK" at bounding box center [379, 161] width 19 height 14
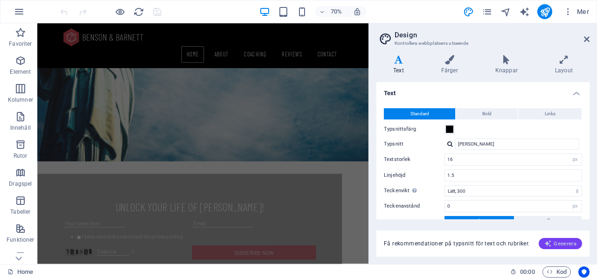
click at [563, 240] on span "Generera" at bounding box center [560, 243] width 32 height 7
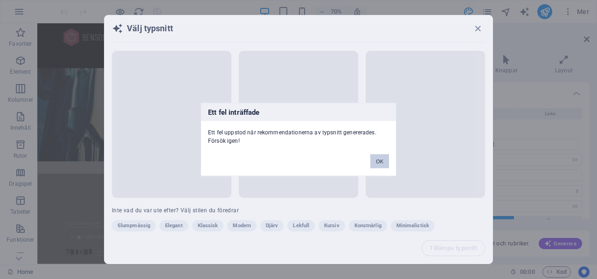
click at [379, 163] on button "OK" at bounding box center [379, 161] width 19 height 14
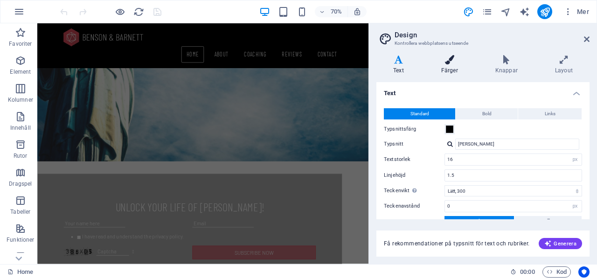
click at [452, 69] on h4 "Färger" at bounding box center [451, 65] width 54 height 20
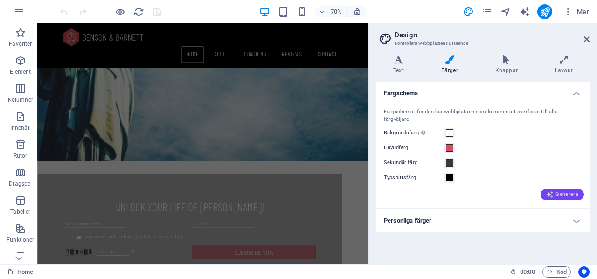
click at [552, 191] on icon "button" at bounding box center [549, 194] width 7 height 7
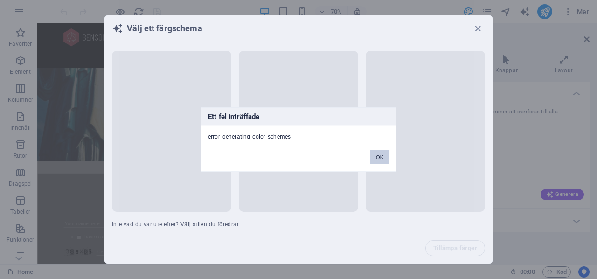
click at [377, 157] on button "OK" at bounding box center [379, 157] width 19 height 14
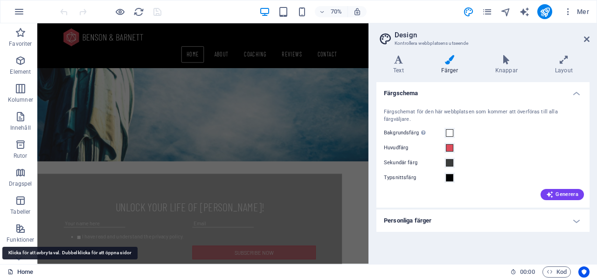
click at [18, 270] on link "Home" at bounding box center [20, 271] width 26 height 11
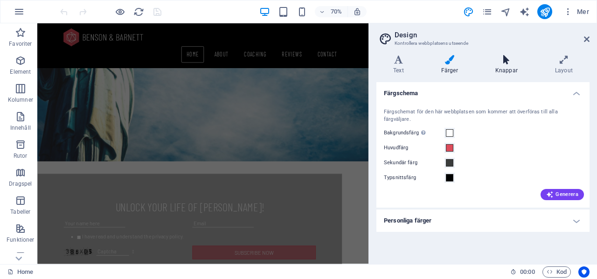
click at [503, 62] on icon at bounding box center [506, 59] width 56 height 9
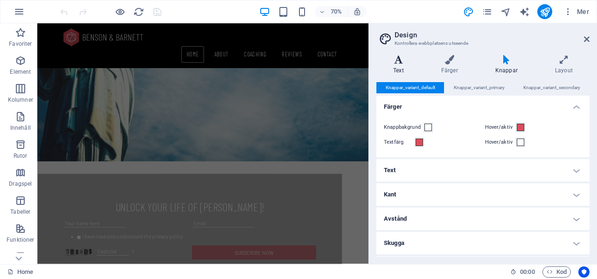
click at [397, 62] on icon at bounding box center [398, 59] width 44 height 9
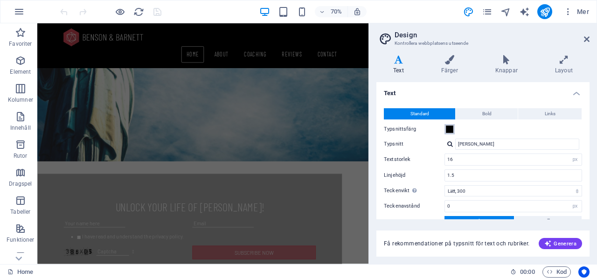
click at [444, 125] on button "Typsnittsfärg" at bounding box center [449, 129] width 10 height 10
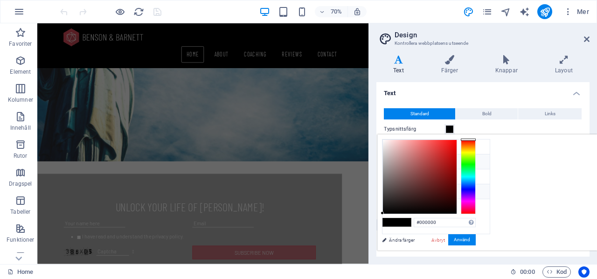
click at [410, 161] on li "Huvudfärg #dd4c5b" at bounding box center [435, 161] width 107 height 15
type input "#dd4c5b"
click at [410, 161] on li "Huvudfärg #dd4c5b" at bounding box center [435, 161] width 107 height 15
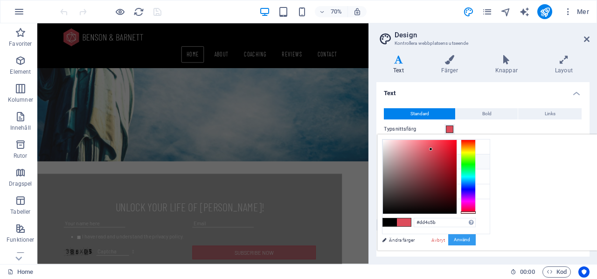
click at [475, 237] on button "Använd" at bounding box center [461, 239] width 27 height 11
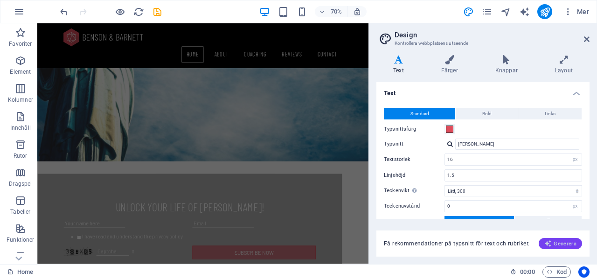
click at [560, 243] on span "Generera" at bounding box center [560, 243] width 32 height 7
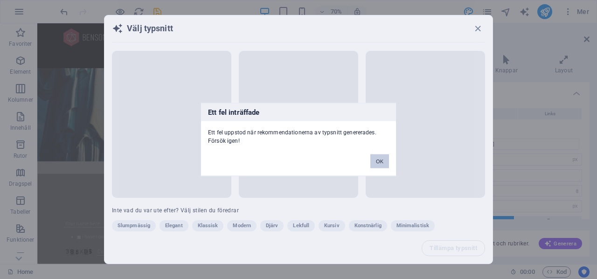
click at [378, 158] on button "OK" at bounding box center [379, 161] width 19 height 14
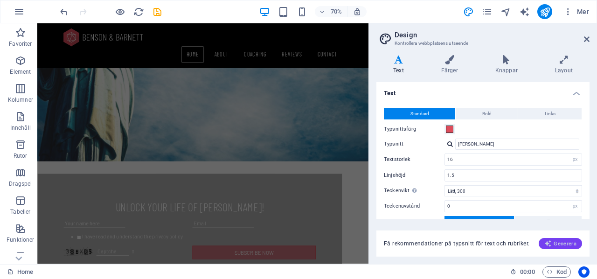
click at [565, 240] on span "Generera" at bounding box center [560, 243] width 32 height 7
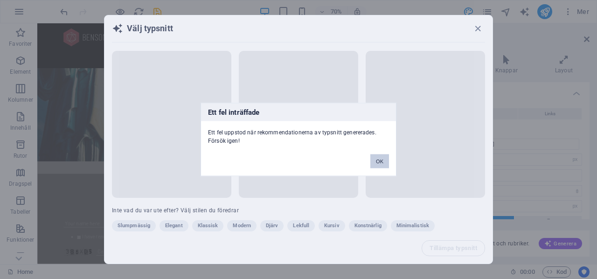
click at [379, 160] on button "OK" at bounding box center [379, 161] width 19 height 14
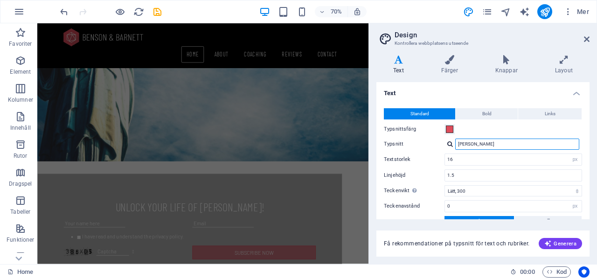
click at [506, 144] on input "[PERSON_NAME]" at bounding box center [517, 143] width 124 height 11
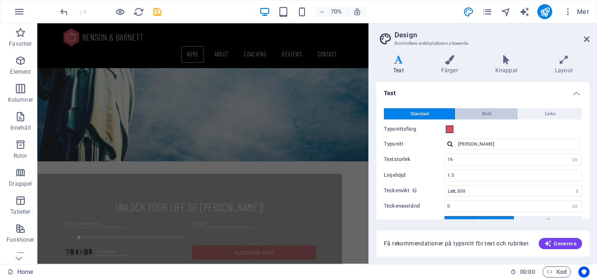
click at [486, 115] on span "Bold" at bounding box center [486, 113] width 9 height 11
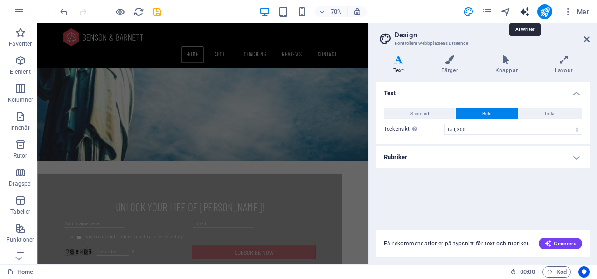
click at [524, 12] on icon "text_generator" at bounding box center [524, 12] width 11 height 11
select select "English"
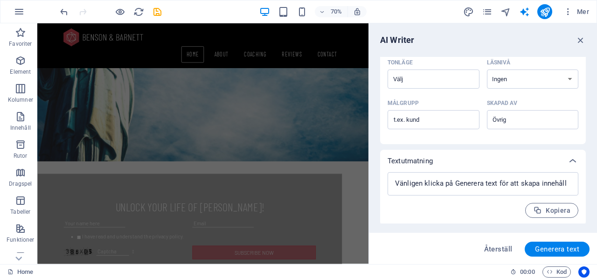
scroll to position [260, 0]
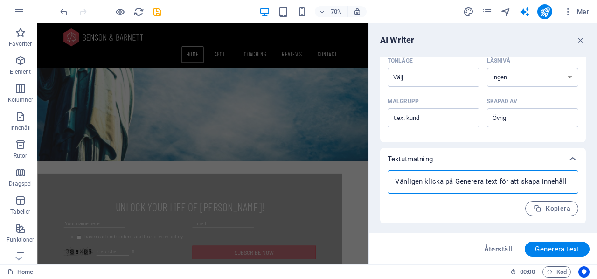
click at [460, 182] on textarea at bounding box center [482, 182] width 181 height 14
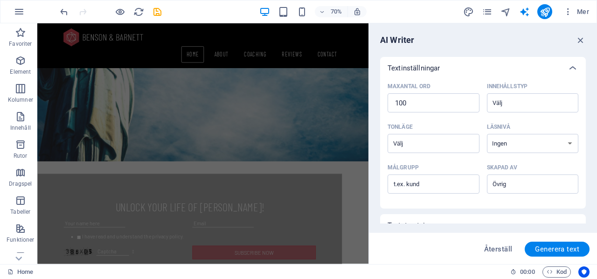
scroll to position [193, 0]
type textarea "x"
click at [433, 191] on input "Målgrupp ​" at bounding box center [433, 185] width 92 height 15
type input "kund"
click at [513, 151] on select "Ingen Akademisk Vuxen Tonåring Barn" at bounding box center [533, 144] width 92 height 19
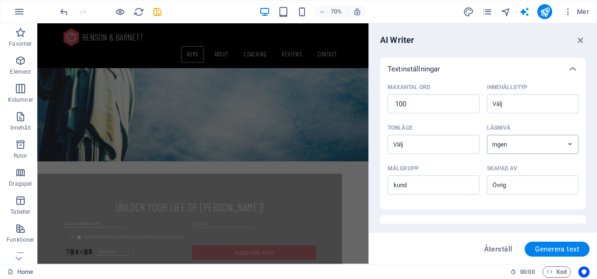
select select "Adult"
click at [487, 135] on select "Ingen Akademisk Vuxen Tonåring Barn" at bounding box center [533, 144] width 92 height 19
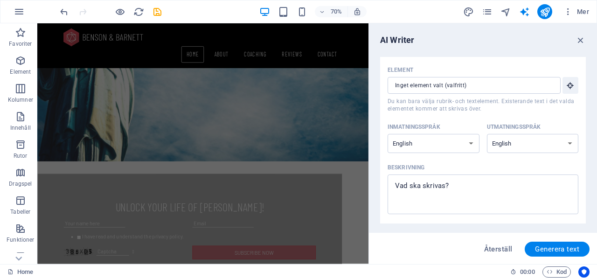
scroll to position [15, 0]
click at [461, 143] on select "Albanian Arabic Armenian Awadhi Azerbaijani Bashkir Basque Belarusian Bengali B…" at bounding box center [433, 144] width 92 height 19
